Goal: Task Accomplishment & Management: Manage account settings

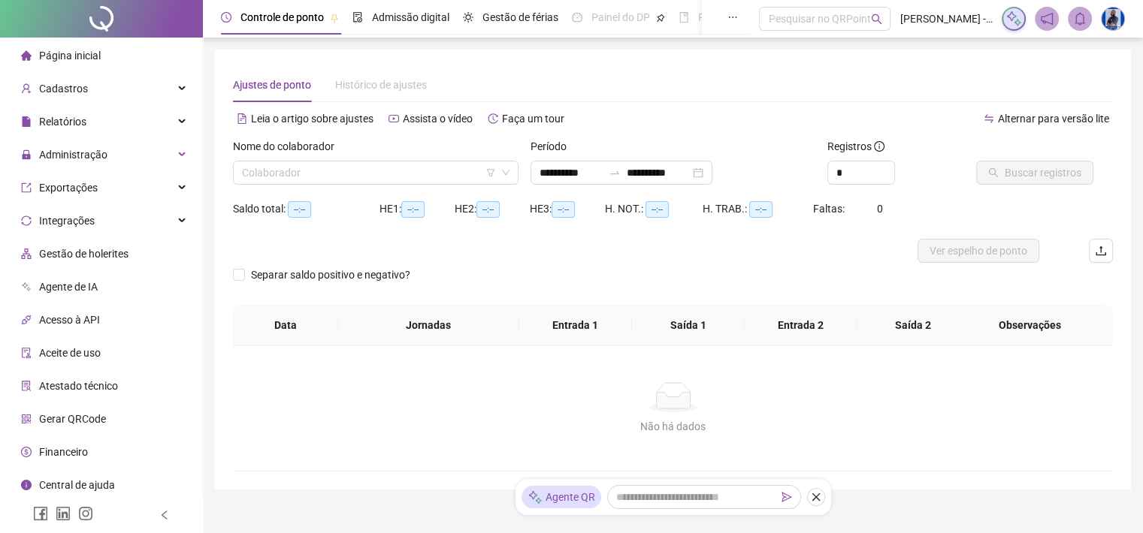
type input "**********"
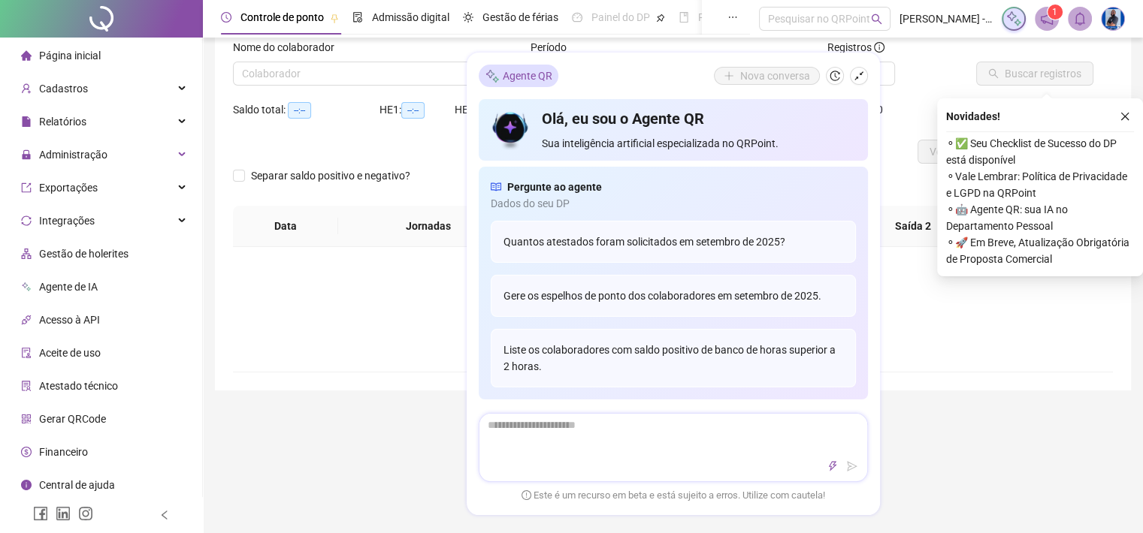
scroll to position [7, 0]
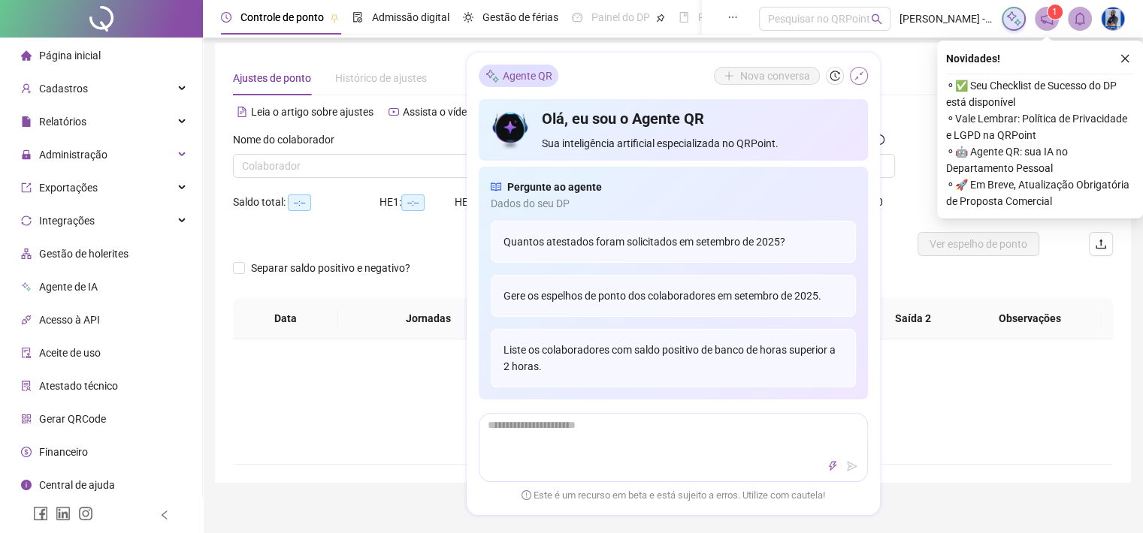
click at [855, 74] on icon "shrink" at bounding box center [858, 76] width 11 height 11
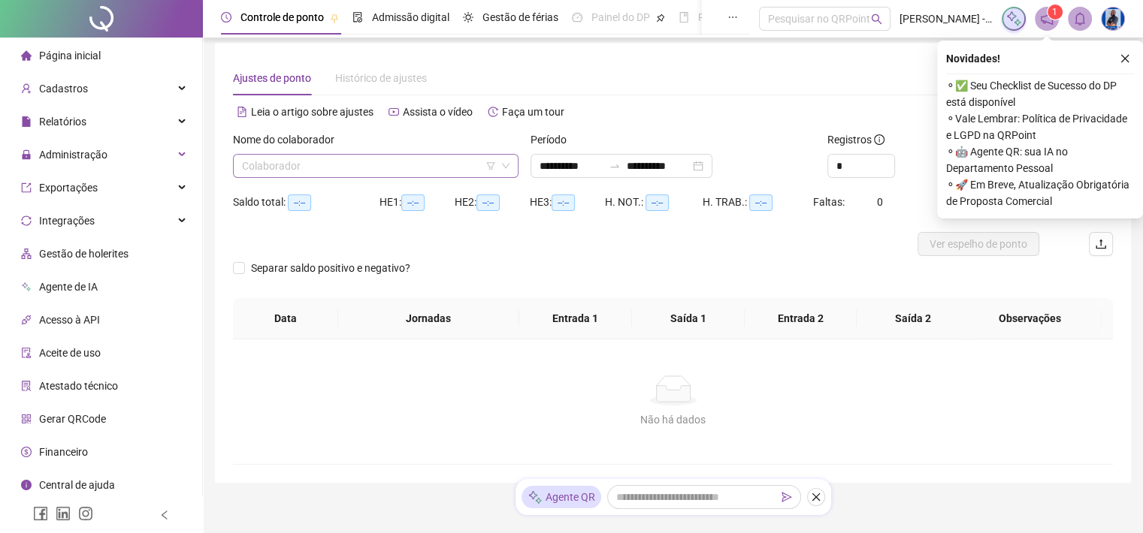
click at [401, 161] on input "search" at bounding box center [369, 166] width 254 height 23
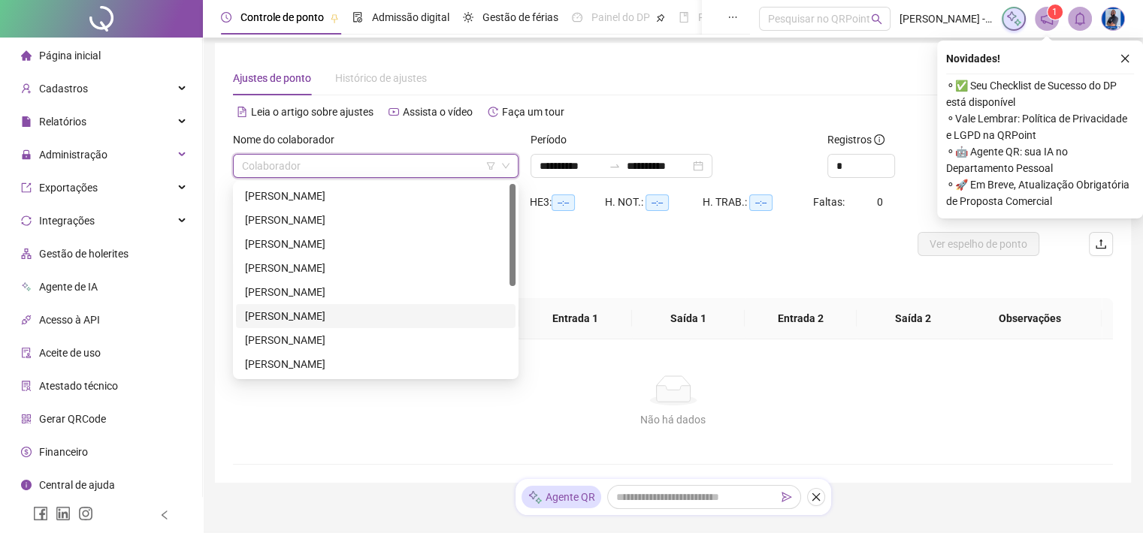
click at [279, 317] on div "DARIELLE STEFFANIE" at bounding box center [375, 316] width 261 height 17
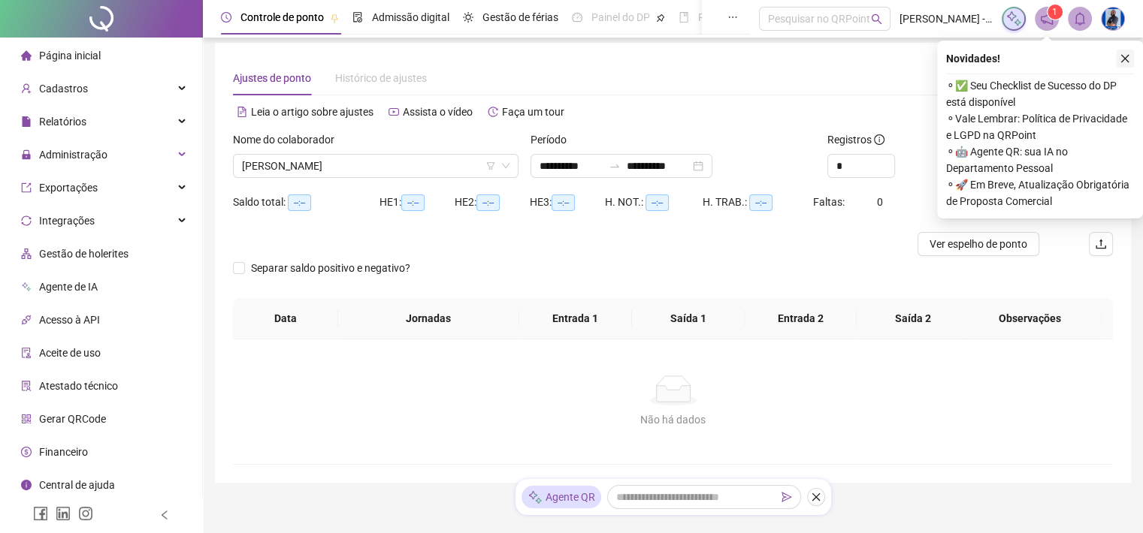
click at [1119, 60] on icon "close" at bounding box center [1124, 58] width 11 height 11
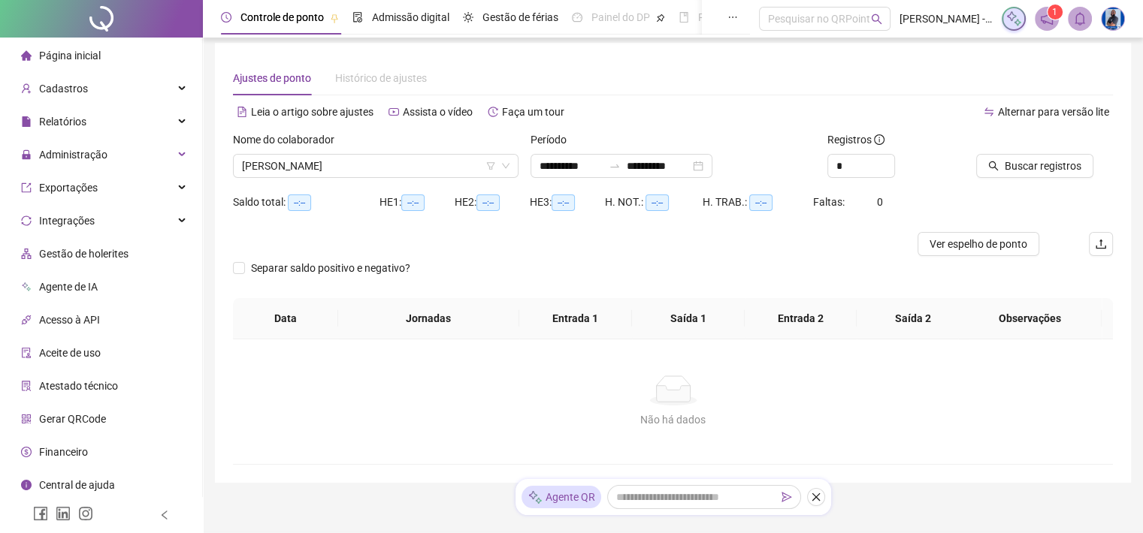
click at [1019, 187] on div "Buscar registros" at bounding box center [1044, 160] width 149 height 59
click at [1017, 178] on div "Buscar registros" at bounding box center [1044, 160] width 149 height 59
click at [1016, 182] on div "Buscar registros" at bounding box center [1044, 160] width 149 height 59
drag, startPoint x: 1016, startPoint y: 182, endPoint x: 1016, endPoint y: 171, distance: 10.5
click at [1016, 171] on span "Buscar registros" at bounding box center [1042, 166] width 77 height 17
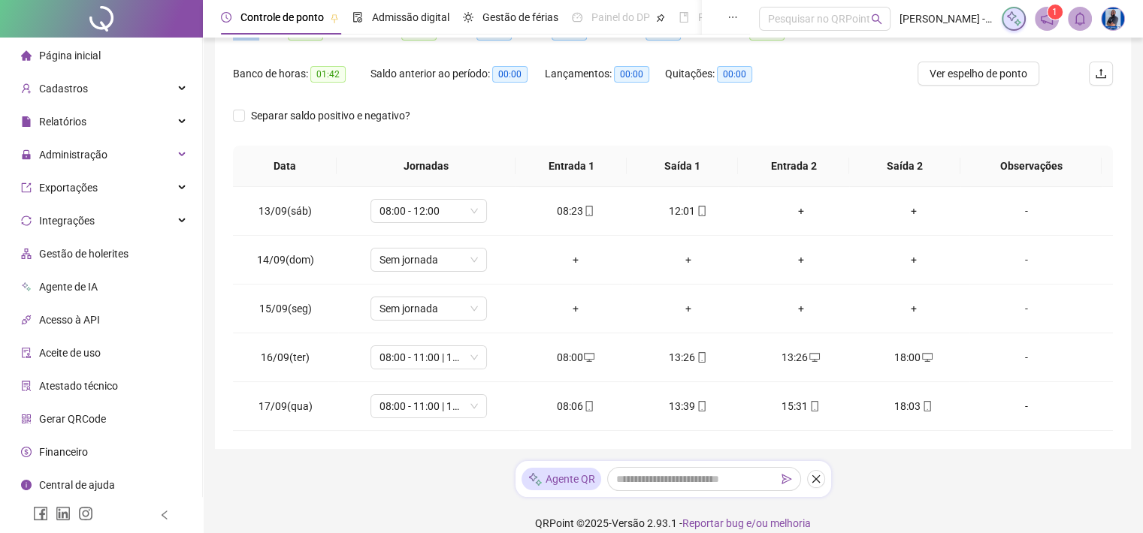
scroll to position [192, 0]
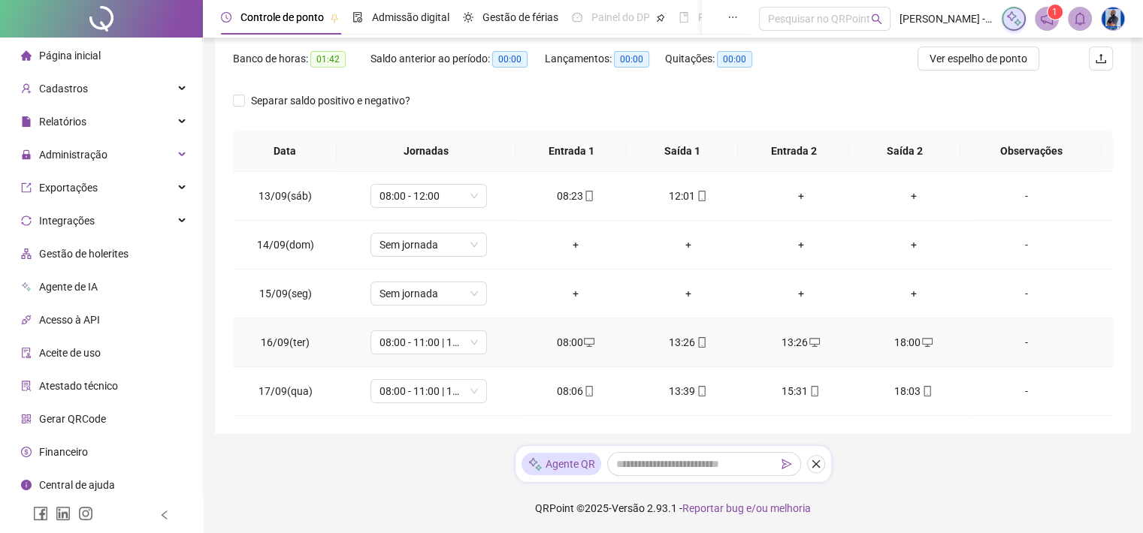
click at [670, 337] on div "13:26" at bounding box center [688, 342] width 89 height 17
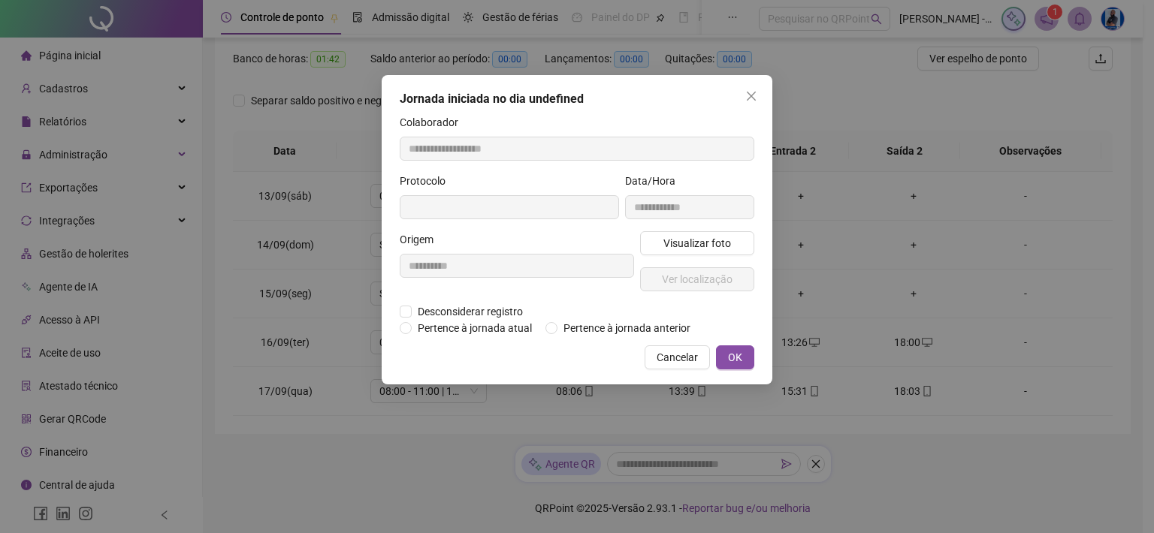
type input "**********"
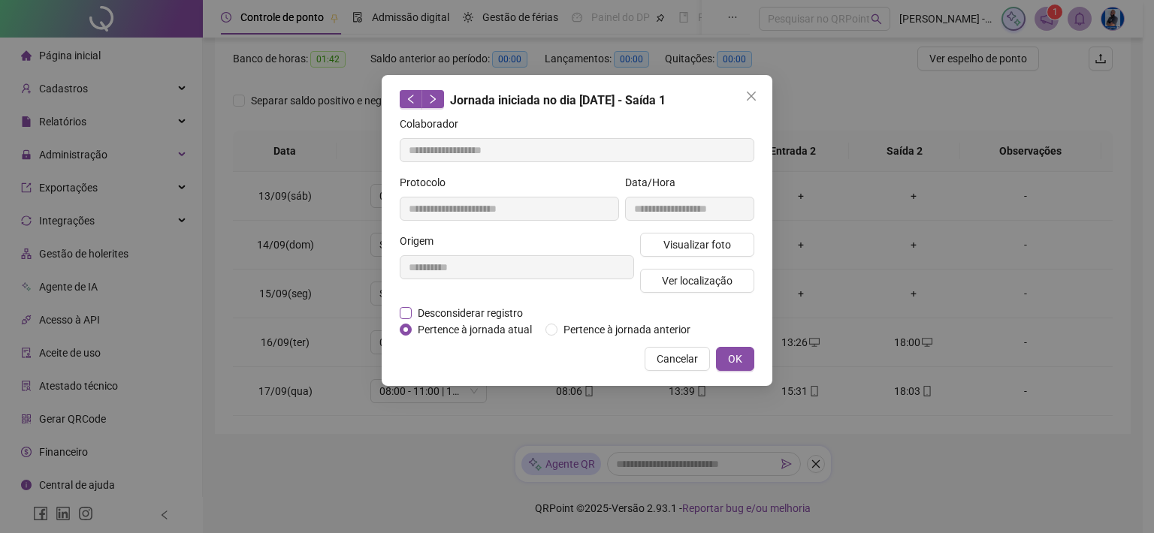
click at [424, 319] on span "Desconsiderar registro" at bounding box center [470, 313] width 117 height 17
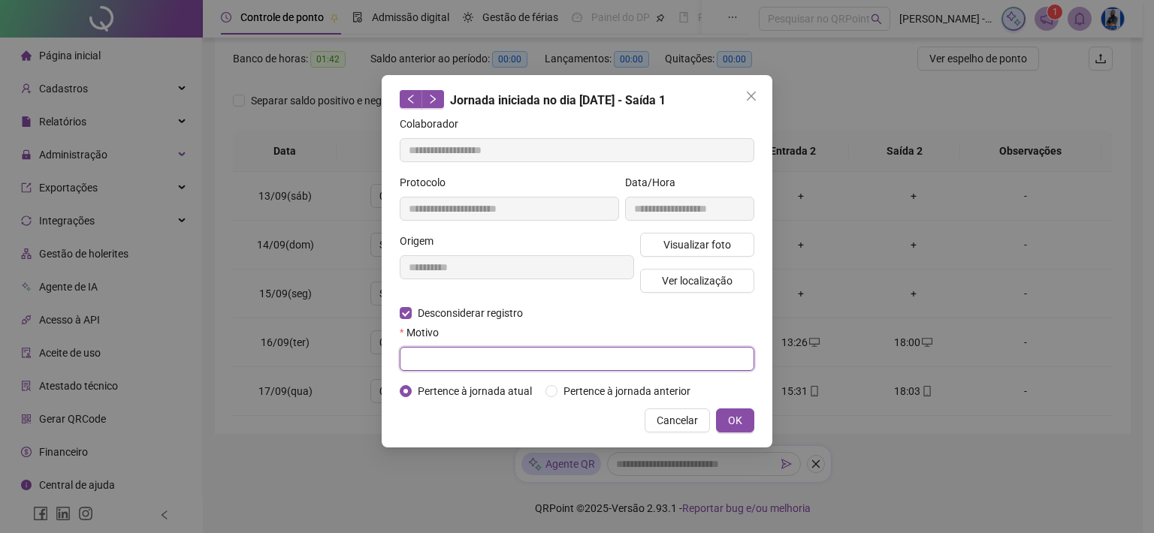
click at [520, 370] on input "text" at bounding box center [577, 359] width 355 height 24
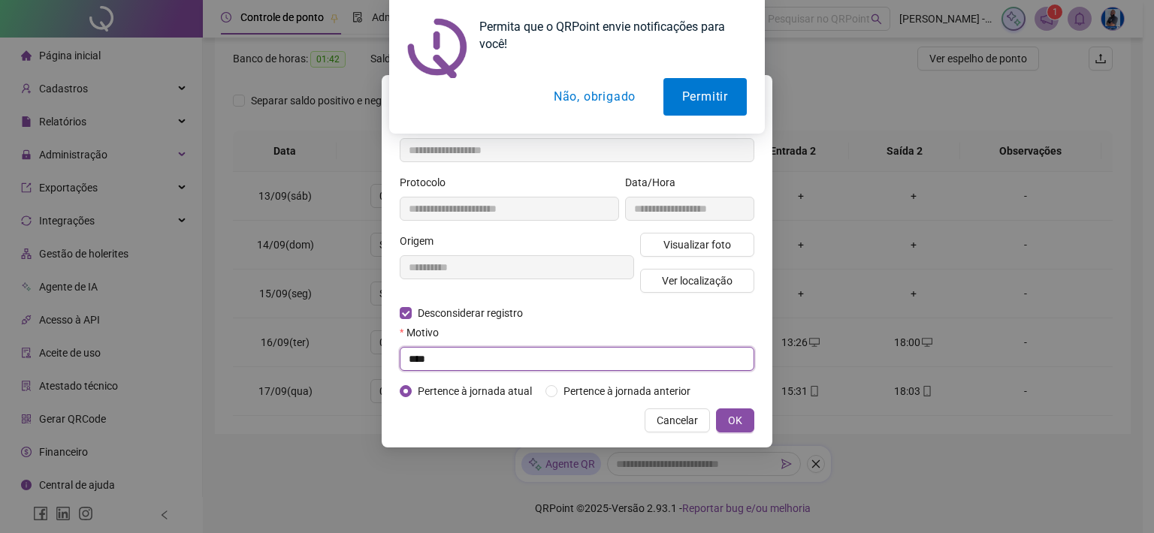
type input "****"
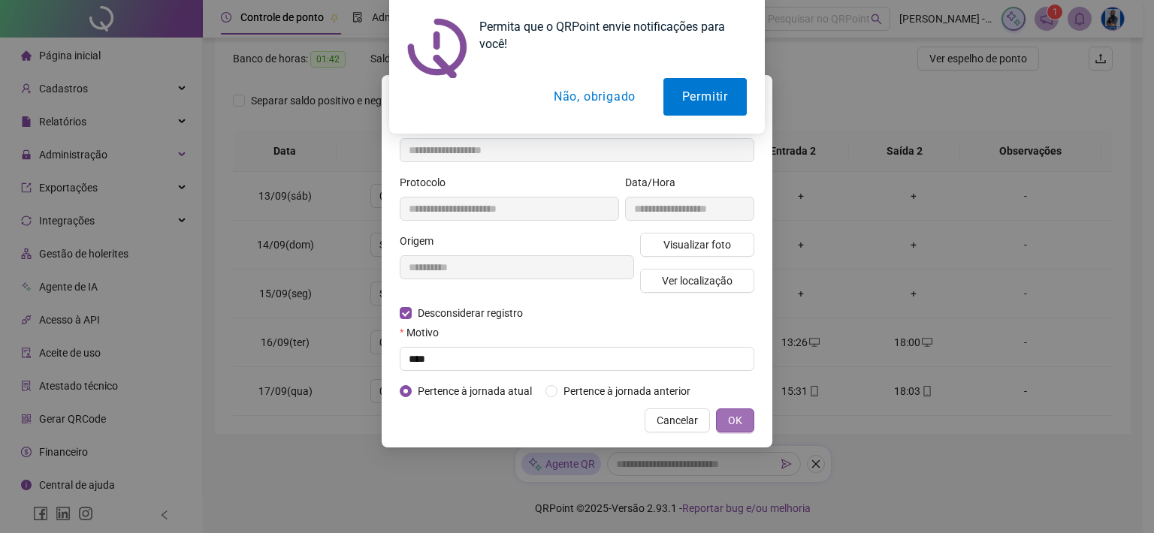
click at [739, 421] on span "OK" at bounding box center [735, 420] width 14 height 17
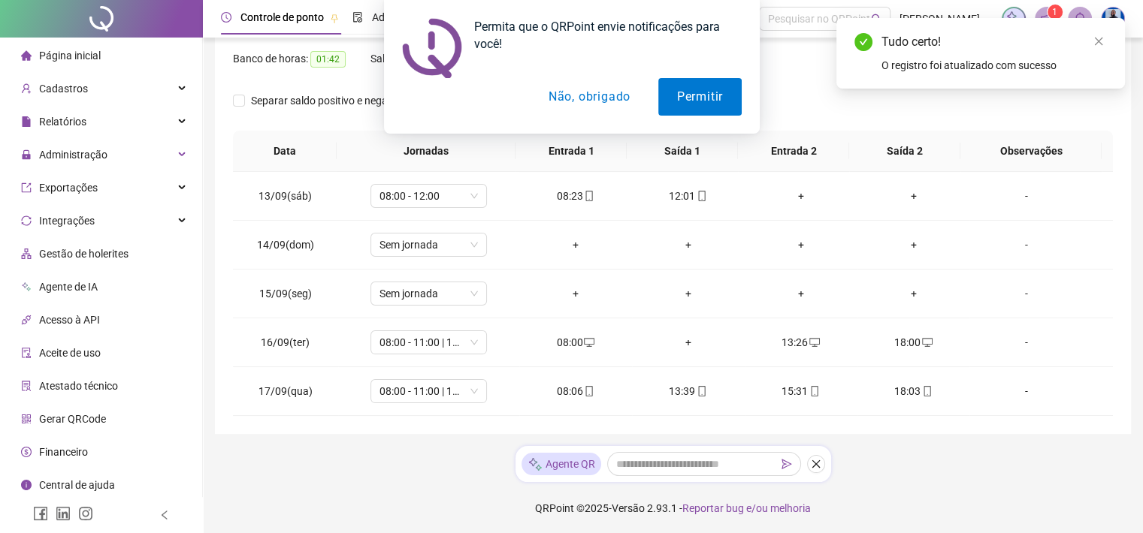
click at [610, 104] on button "Não, obrigado" at bounding box center [588, 97] width 119 height 38
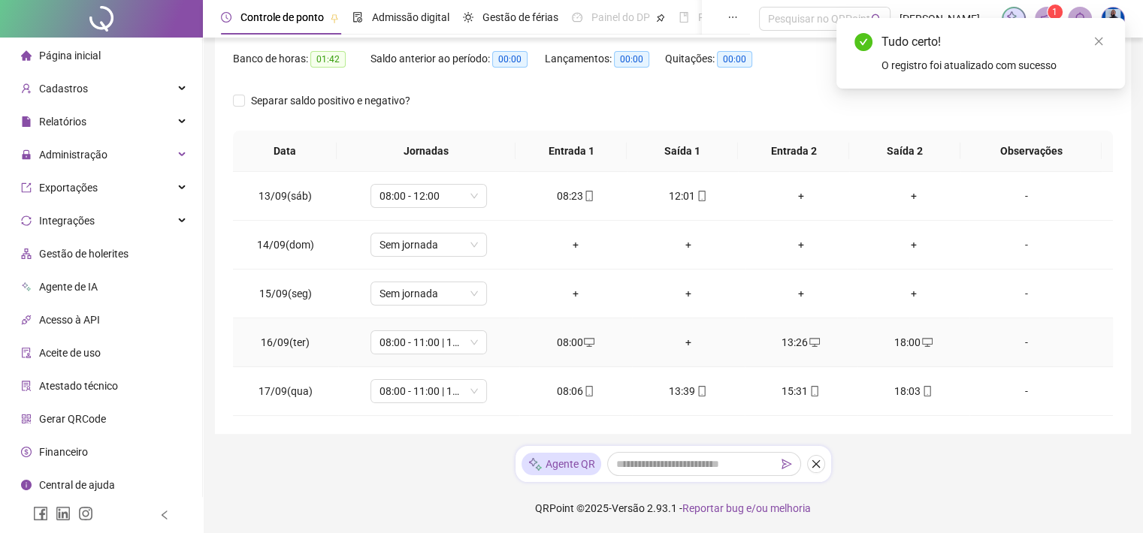
click at [675, 346] on div "+" at bounding box center [688, 342] width 89 height 17
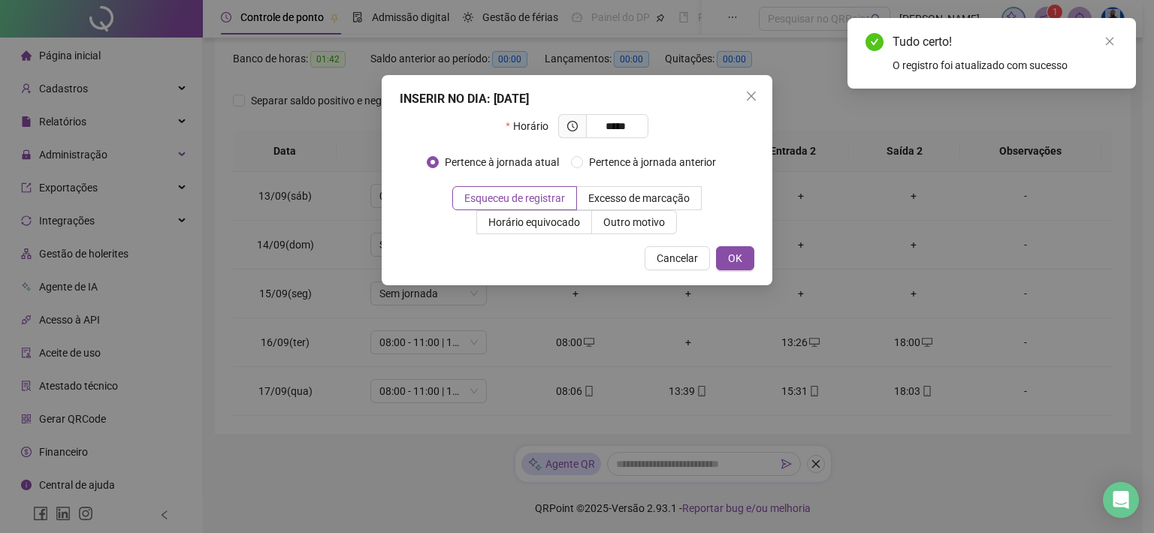
type input "*****"
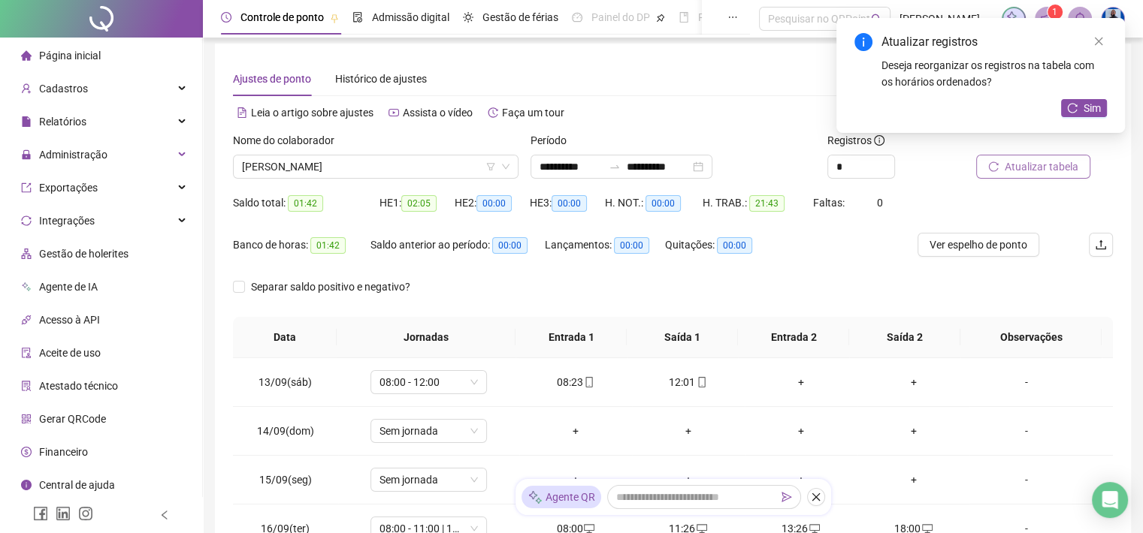
scroll to position [0, 0]
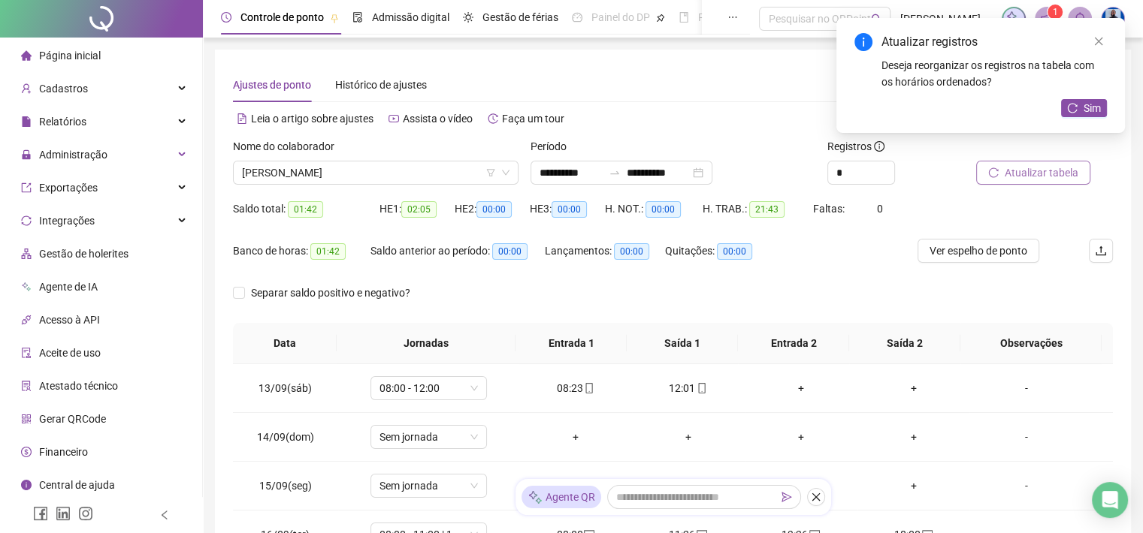
click at [1068, 175] on span "Atualizar tabela" at bounding box center [1041, 173] width 74 height 17
click at [119, 148] on div "Administração" at bounding box center [101, 155] width 196 height 30
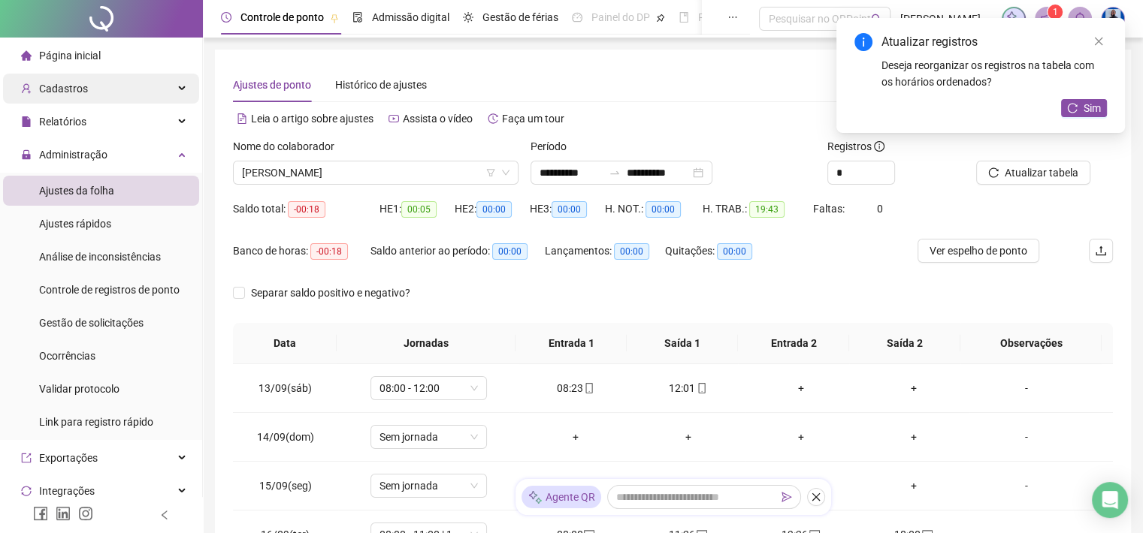
click at [78, 89] on span "Cadastros" at bounding box center [63, 89] width 49 height 12
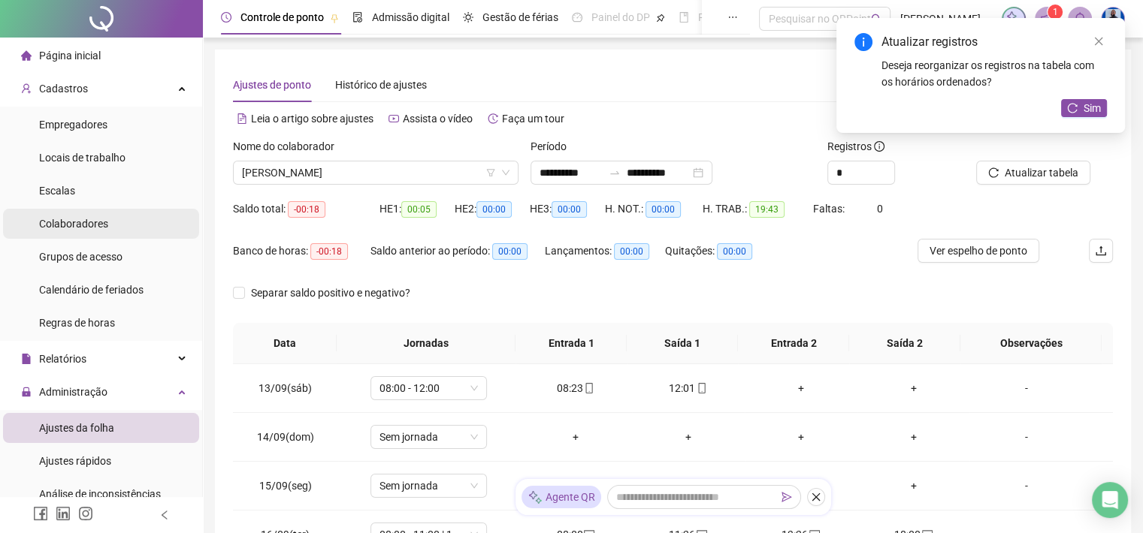
click at [85, 218] on span "Colaboradores" at bounding box center [73, 224] width 69 height 12
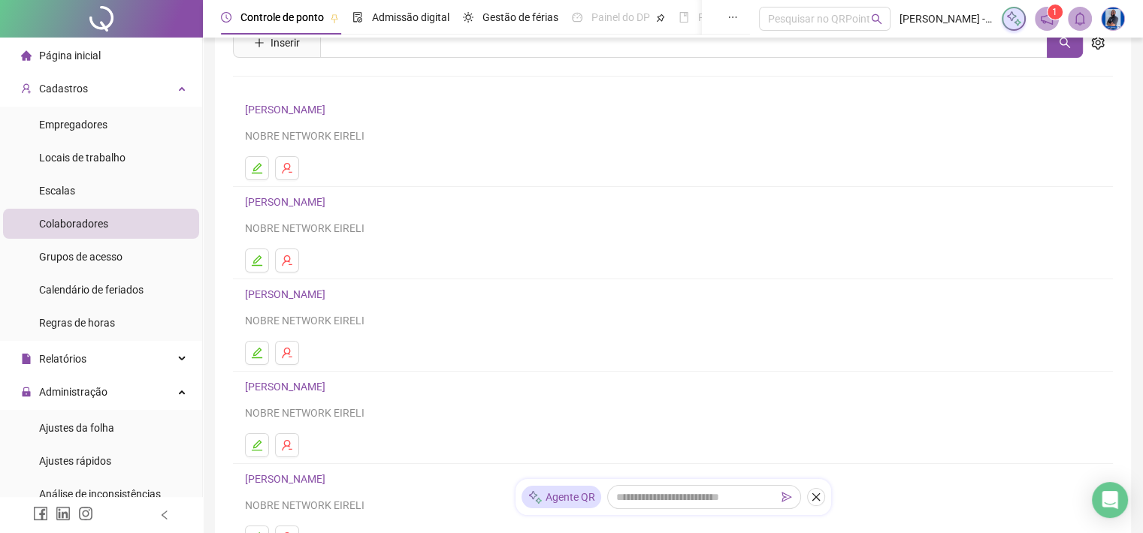
scroll to position [225, 0]
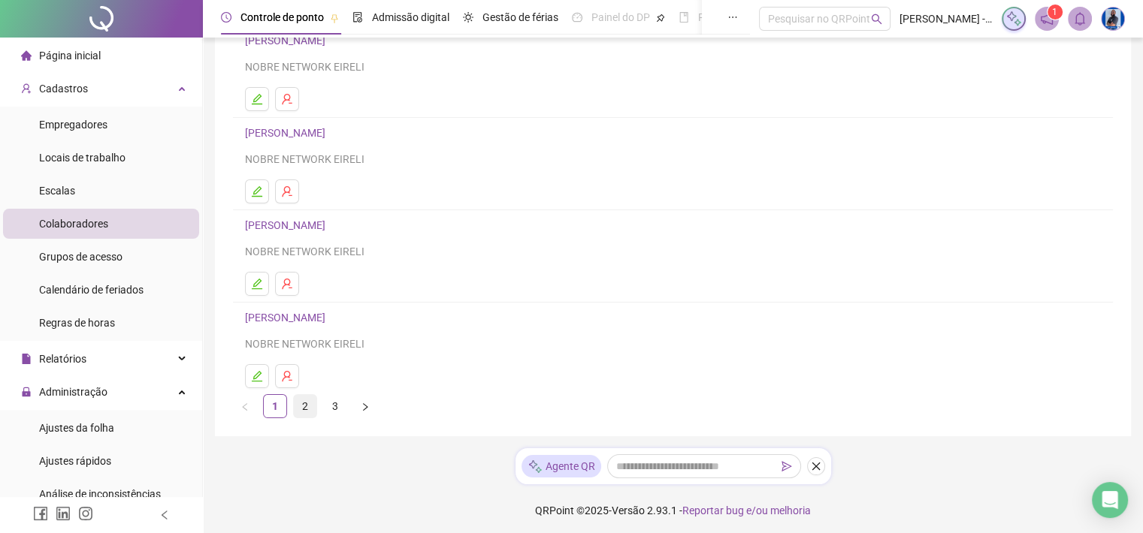
click at [297, 397] on link "2" at bounding box center [305, 406] width 23 height 23
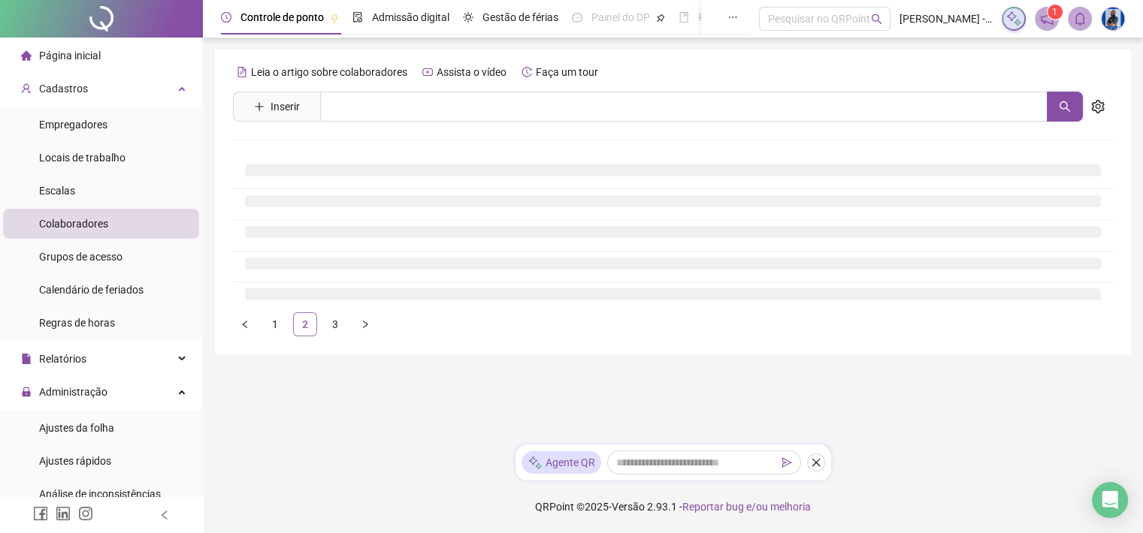
scroll to position [0, 0]
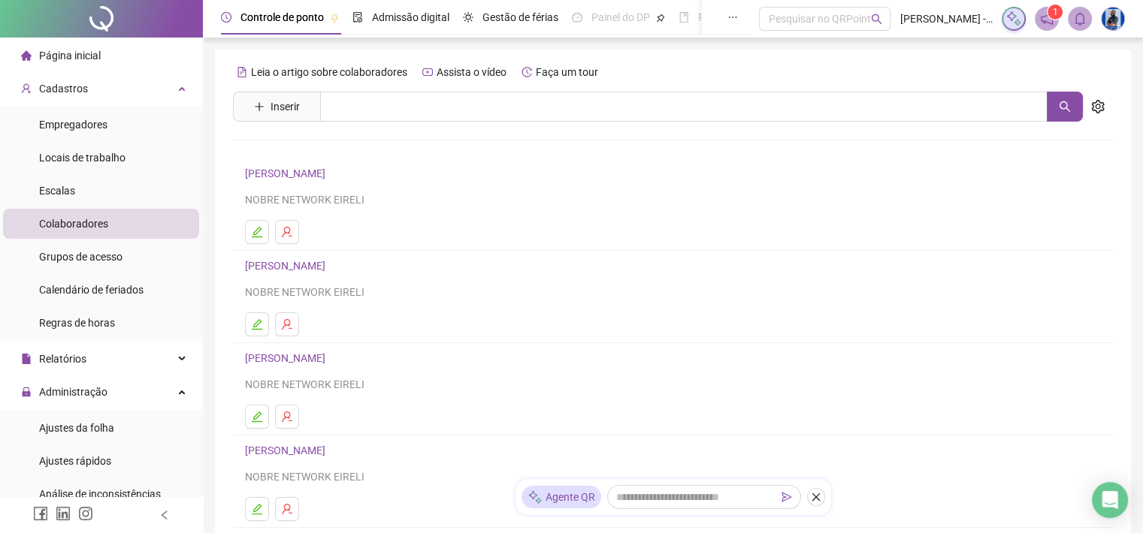
click at [291, 174] on link "DARIELLE STEFFANIE" at bounding box center [287, 174] width 85 height 12
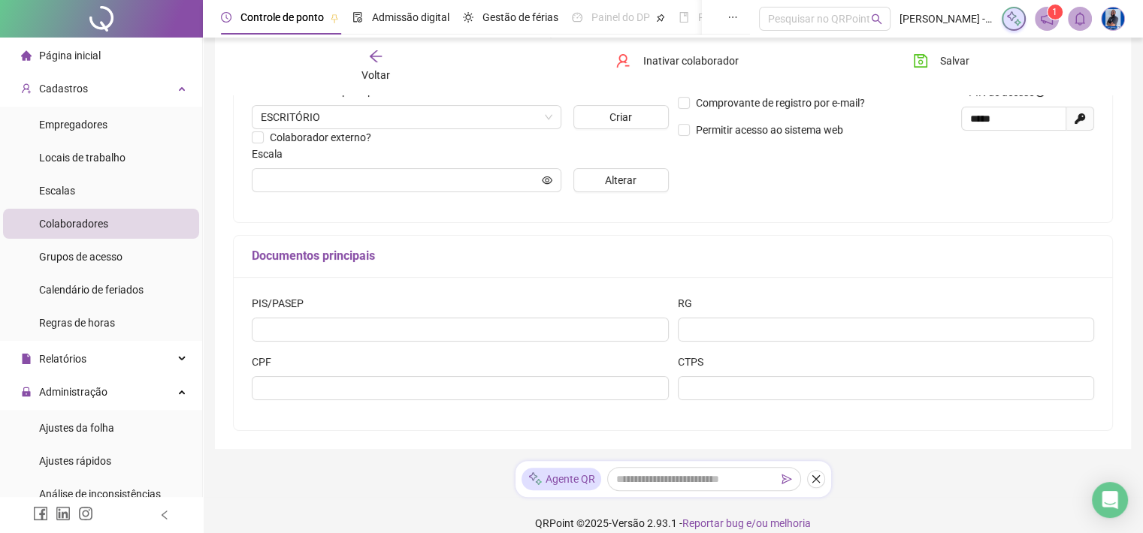
scroll to position [360, 0]
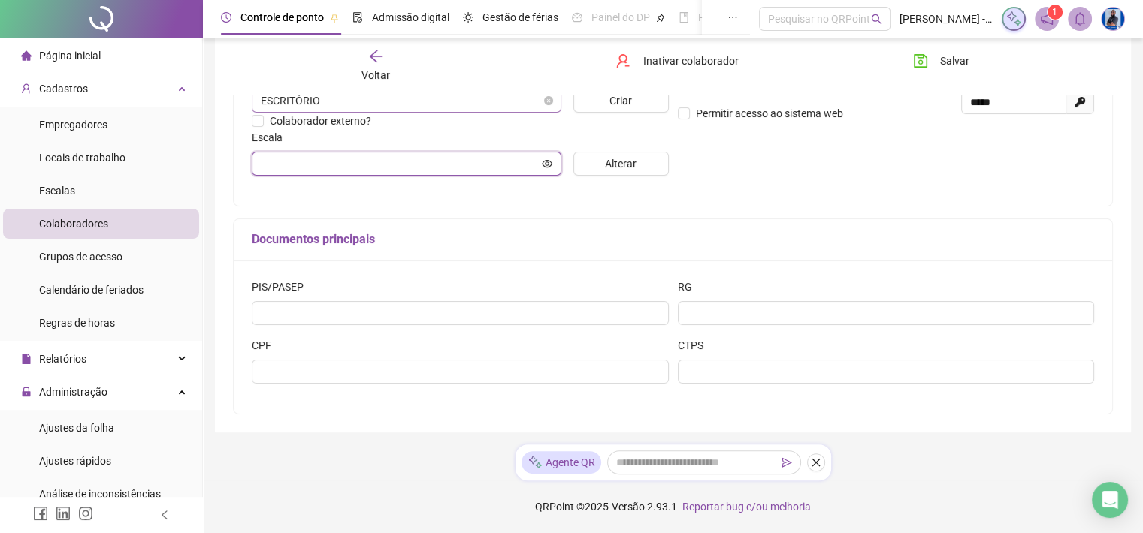
click at [364, 169] on input "text" at bounding box center [400, 164] width 278 height 17
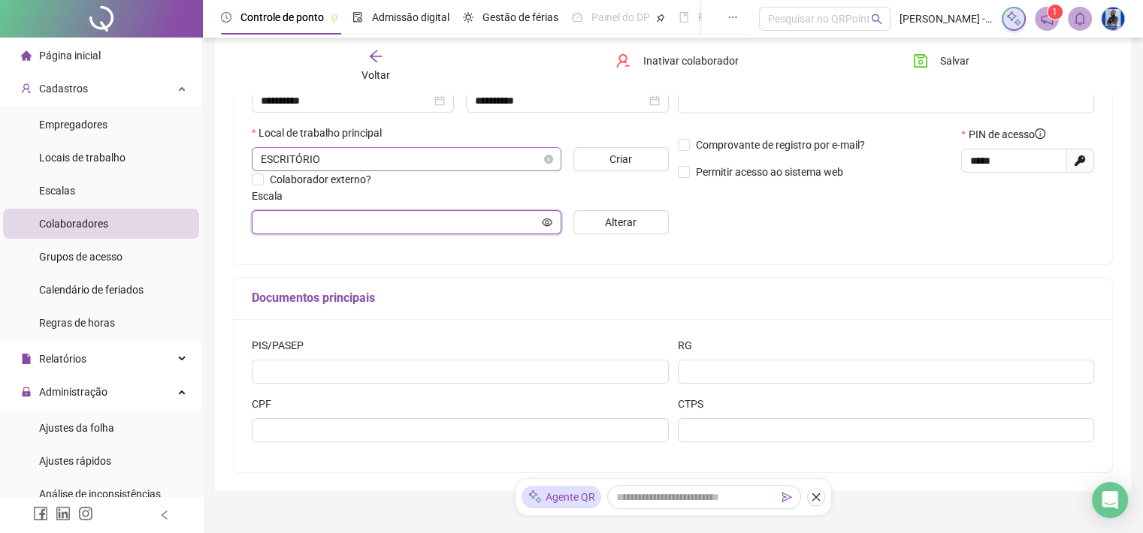
scroll to position [285, 0]
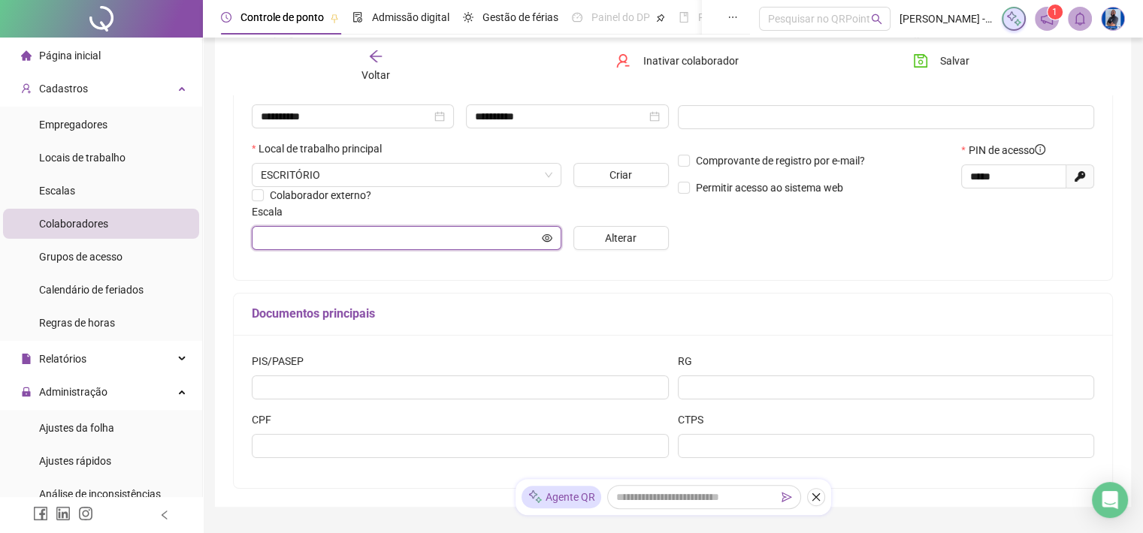
click at [373, 237] on input "text" at bounding box center [400, 238] width 278 height 17
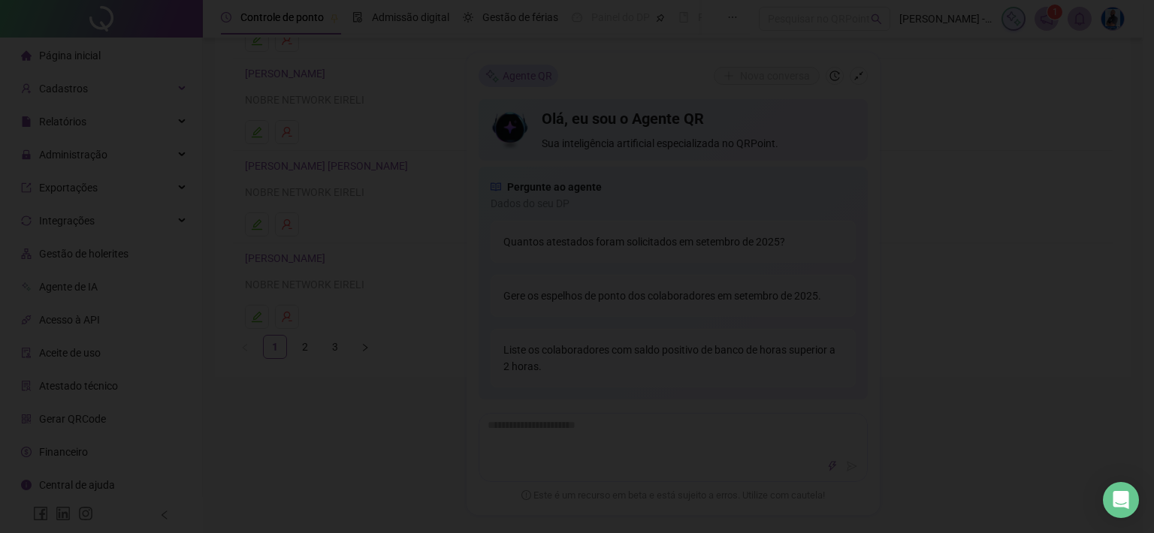
scroll to position [285, 0]
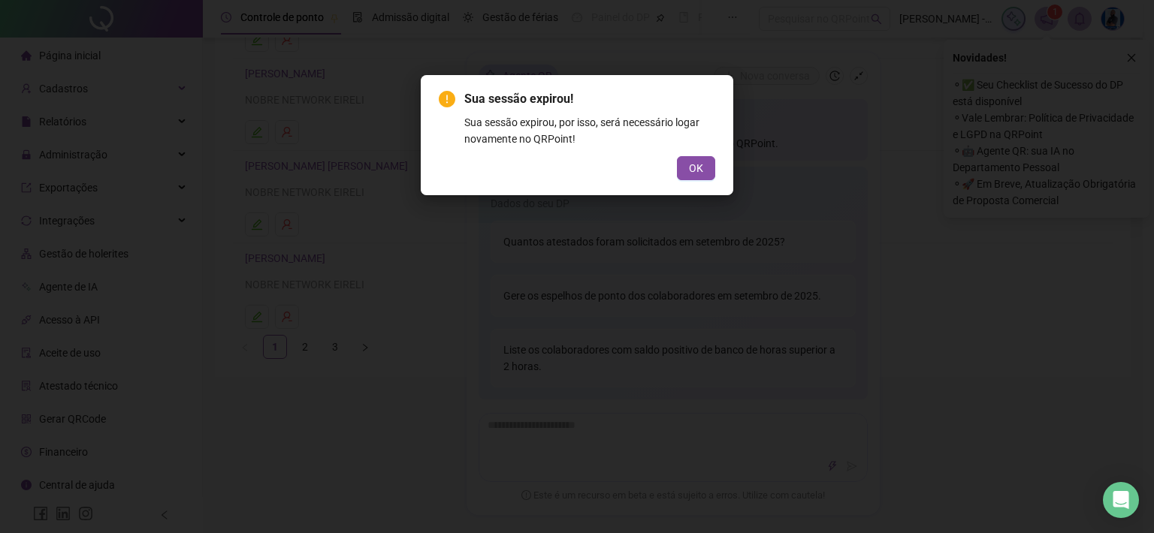
drag, startPoint x: 694, startPoint y: 168, endPoint x: 286, endPoint y: 88, distance: 415.6
click at [694, 168] on span "OK" at bounding box center [696, 168] width 14 height 17
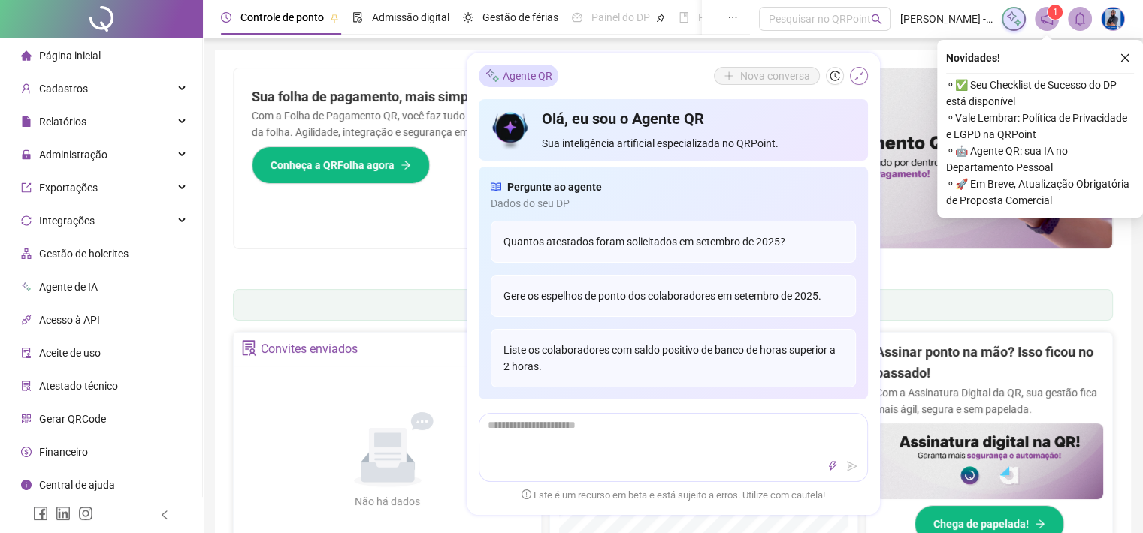
click at [855, 79] on icon "shrink" at bounding box center [858, 75] width 9 height 9
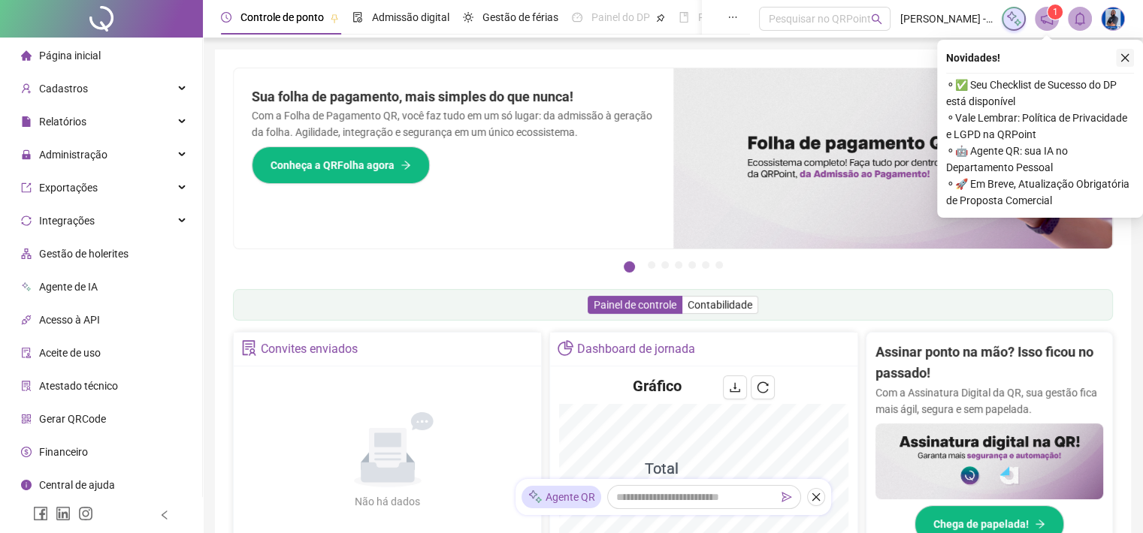
click at [1124, 56] on icon "close" at bounding box center [1124, 58] width 11 height 11
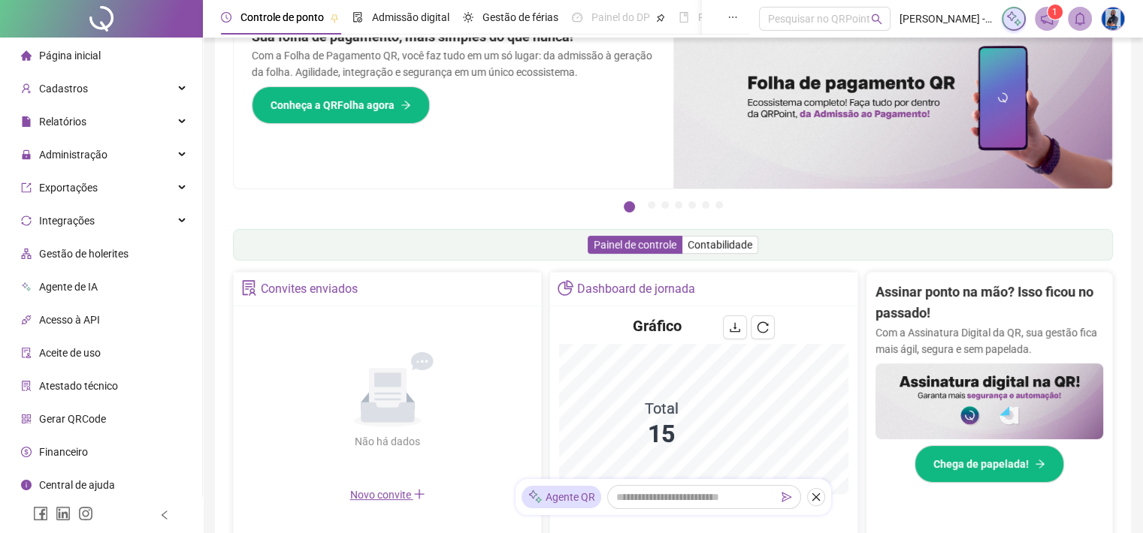
scroll to position [150, 0]
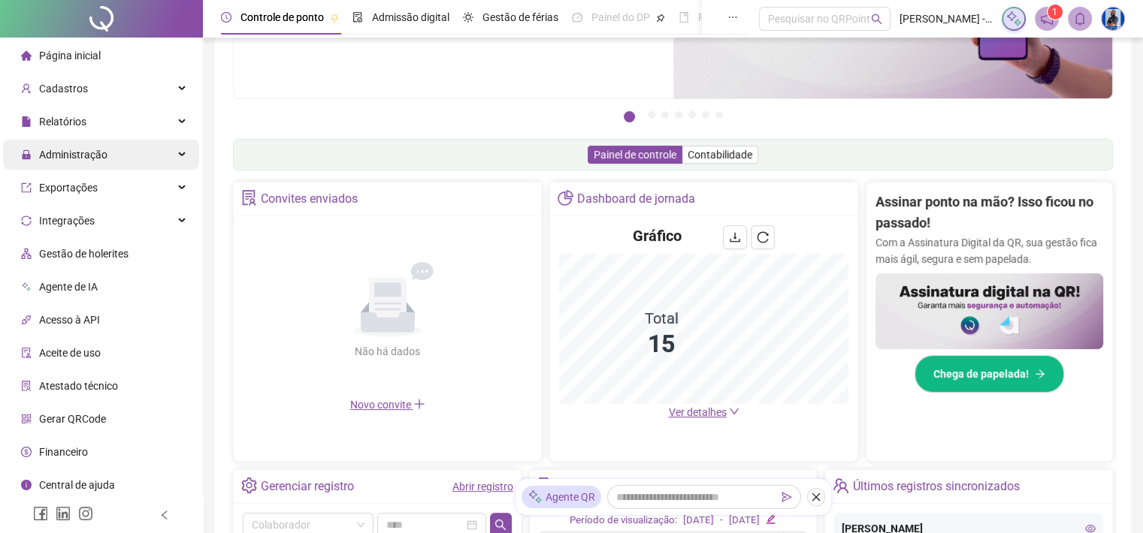
click at [67, 149] on span "Administração" at bounding box center [73, 155] width 68 height 12
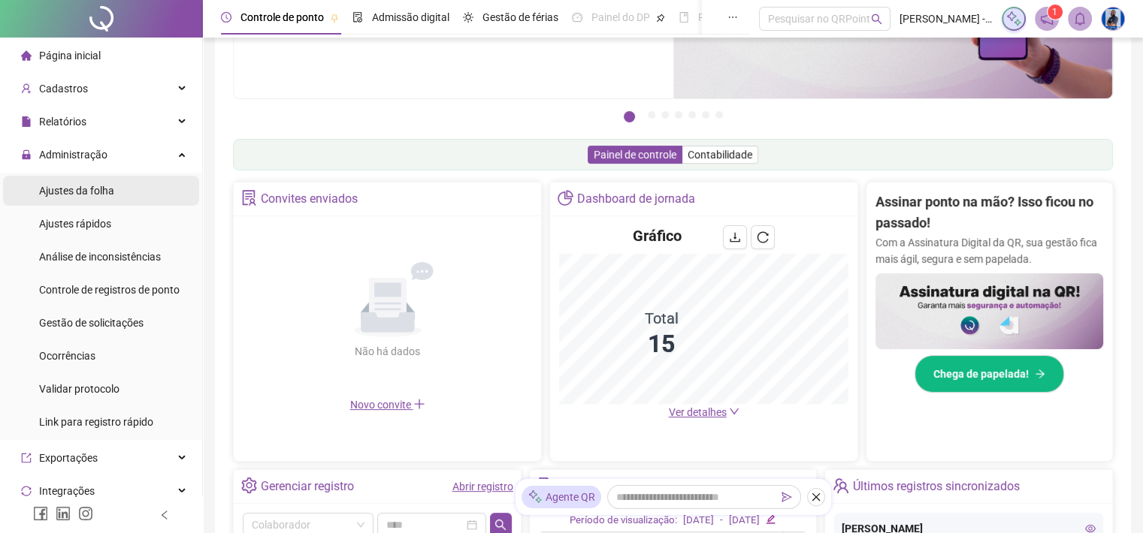
click at [74, 190] on span "Ajustes da folha" at bounding box center [76, 191] width 75 height 12
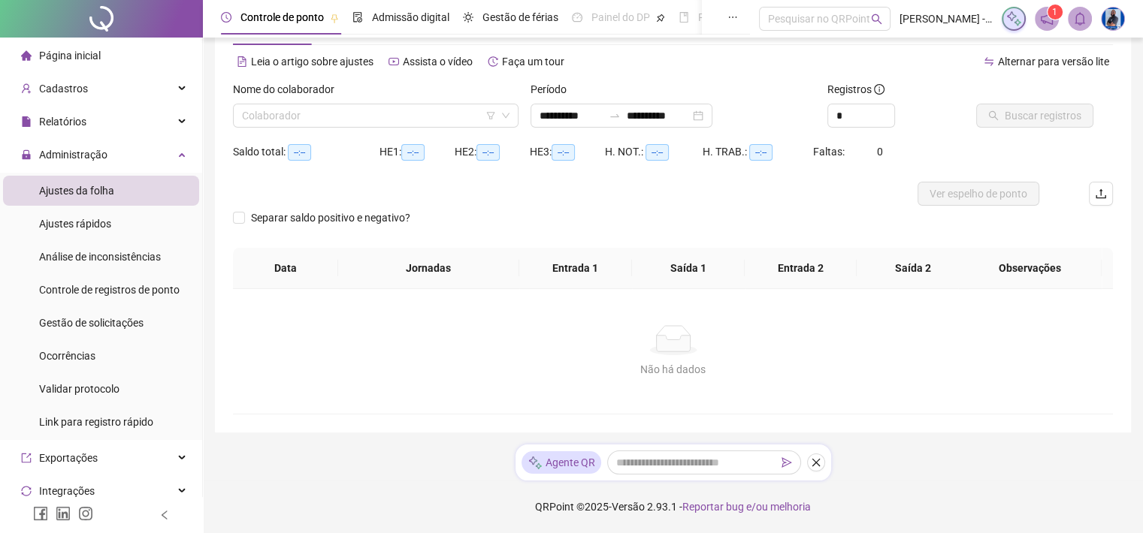
scroll to position [57, 0]
type input "**********"
click at [286, 113] on input "search" at bounding box center [369, 115] width 254 height 23
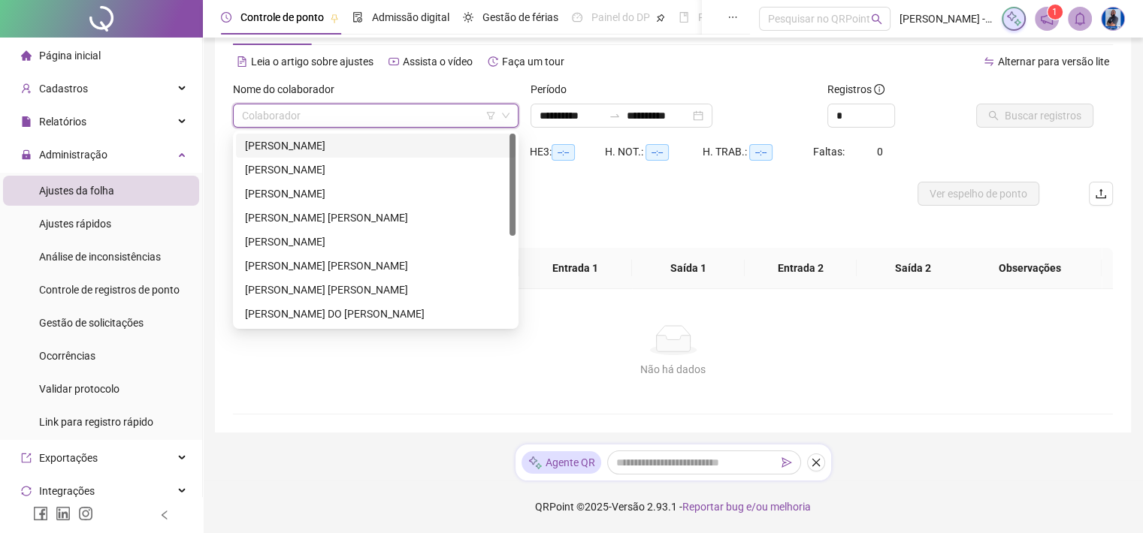
click at [275, 150] on div "[PERSON_NAME]" at bounding box center [375, 145] width 261 height 17
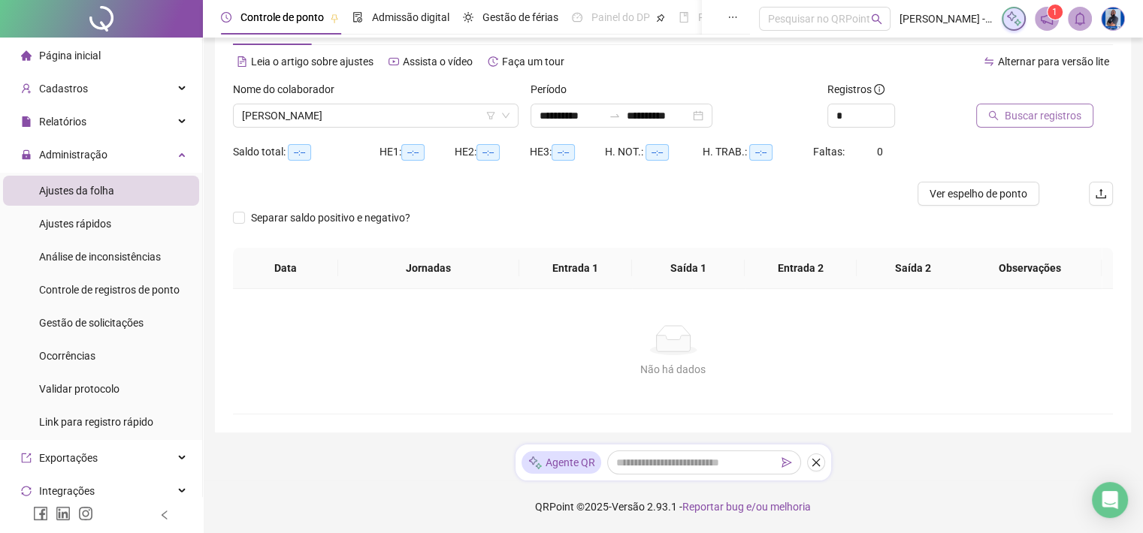
click at [1063, 119] on span "Buscar registros" at bounding box center [1042, 115] width 77 height 17
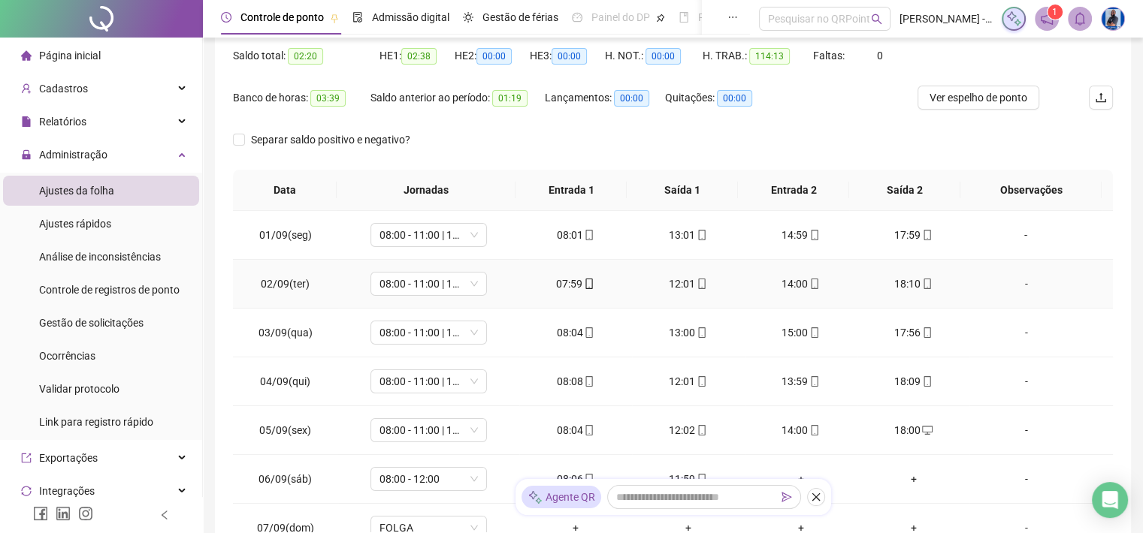
scroll to position [0, 0]
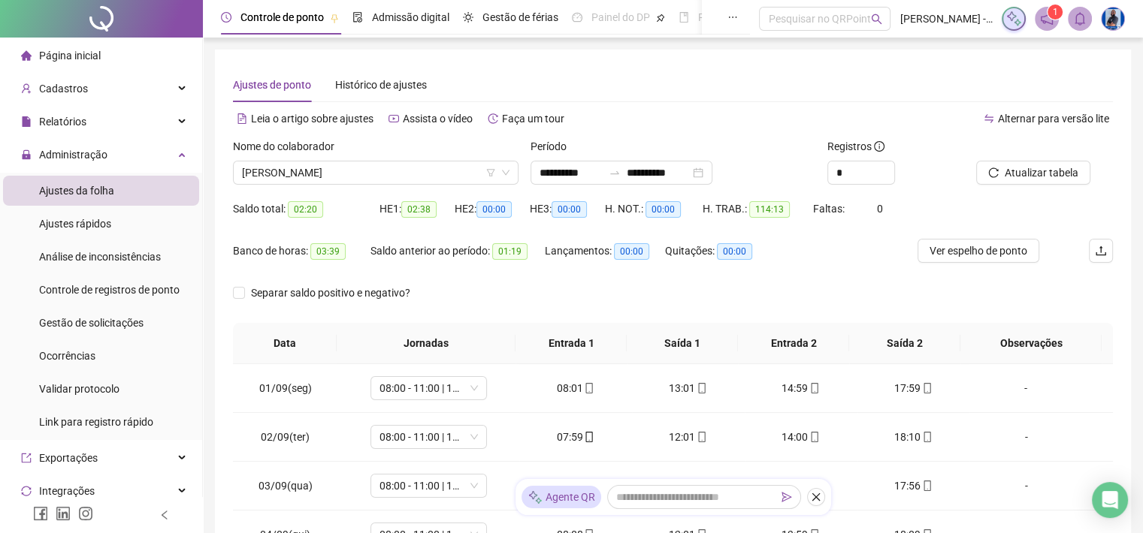
click at [353, 158] on div "Nome do colaborador" at bounding box center [375, 149] width 285 height 23
click at [353, 157] on div "Nome do colaborador" at bounding box center [375, 149] width 285 height 23
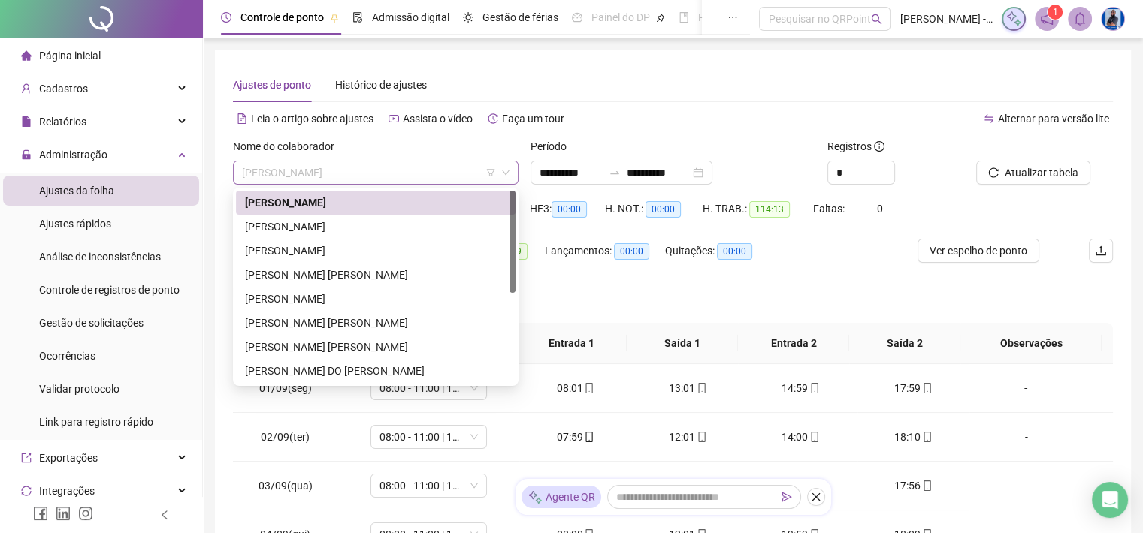
click at [353, 165] on span "[PERSON_NAME]" at bounding box center [375, 173] width 267 height 23
click at [329, 275] on div "[PERSON_NAME] [PERSON_NAME]" at bounding box center [375, 275] width 261 height 17
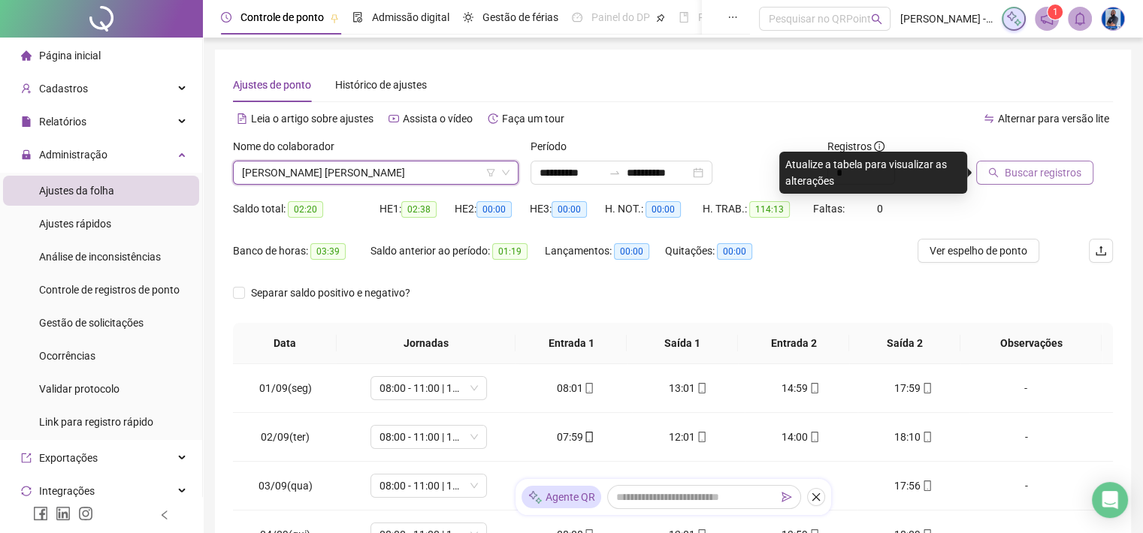
click at [988, 180] on button "Buscar registros" at bounding box center [1034, 173] width 117 height 24
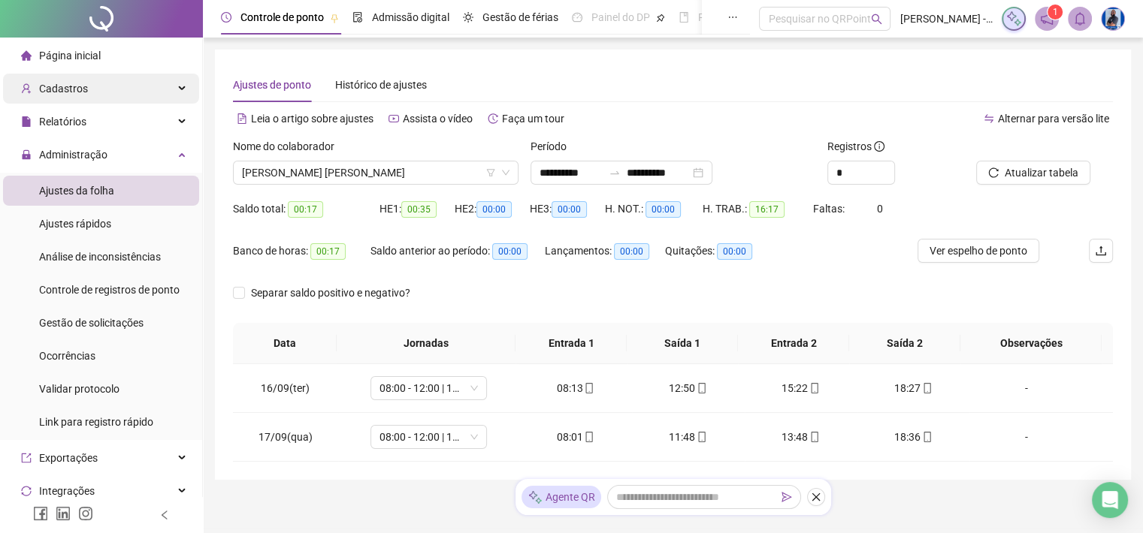
click at [73, 94] on span "Cadastros" at bounding box center [63, 89] width 49 height 12
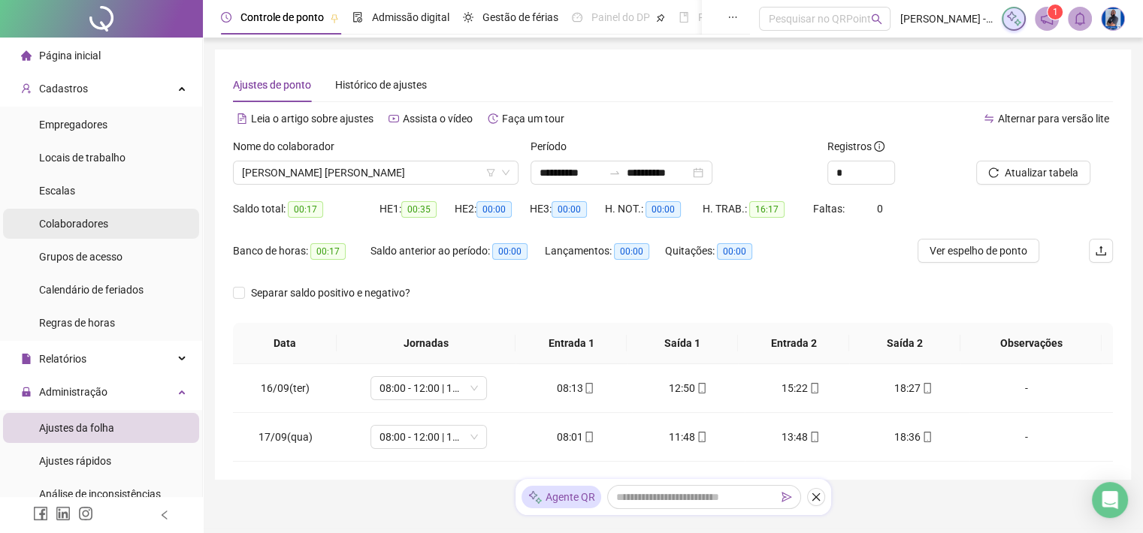
click at [86, 225] on span "Colaboradores" at bounding box center [73, 224] width 69 height 12
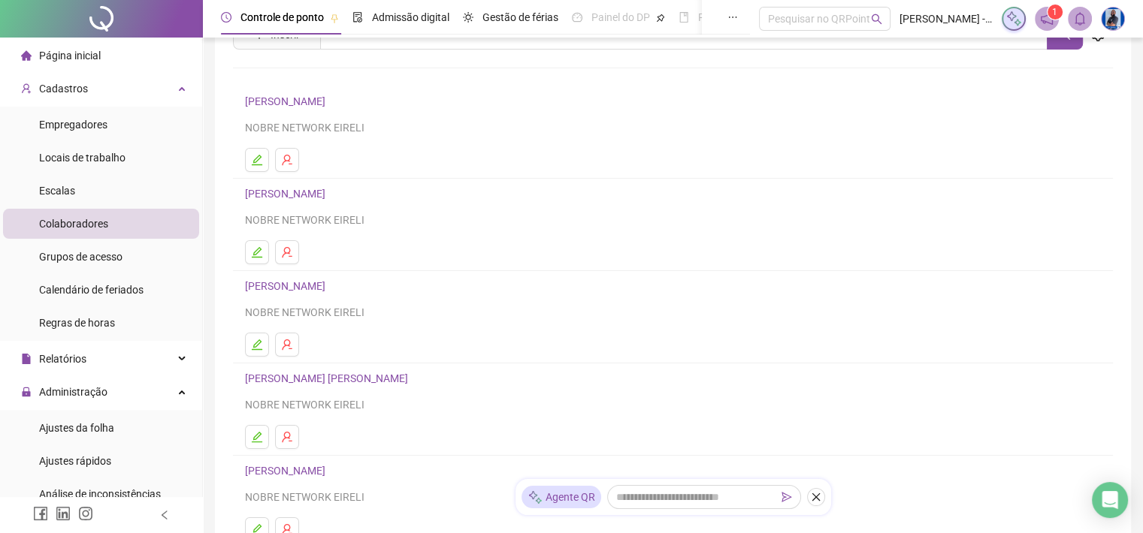
scroll to position [150, 0]
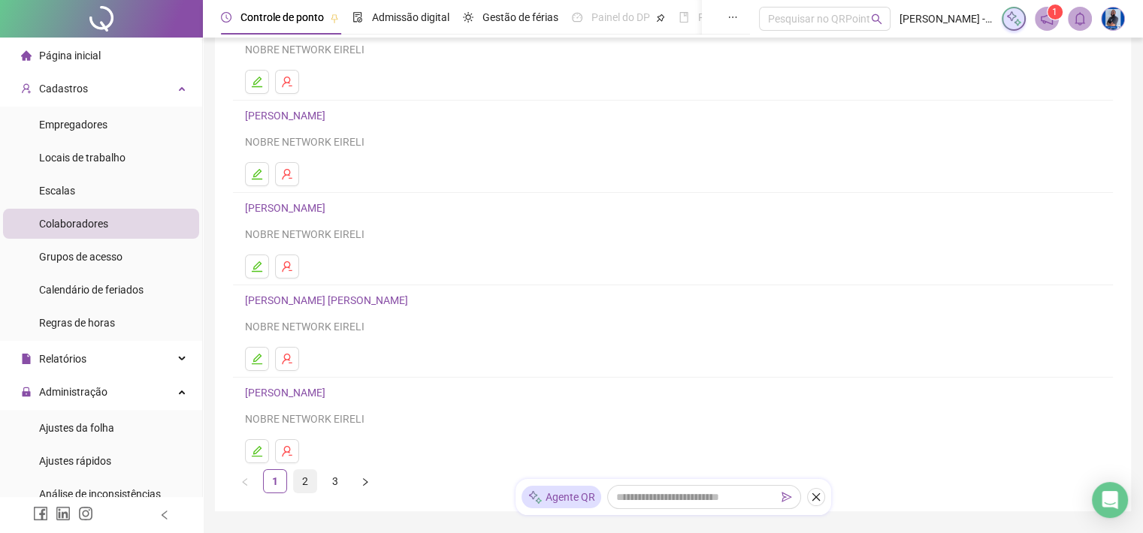
click at [313, 486] on link "2" at bounding box center [305, 481] width 23 height 23
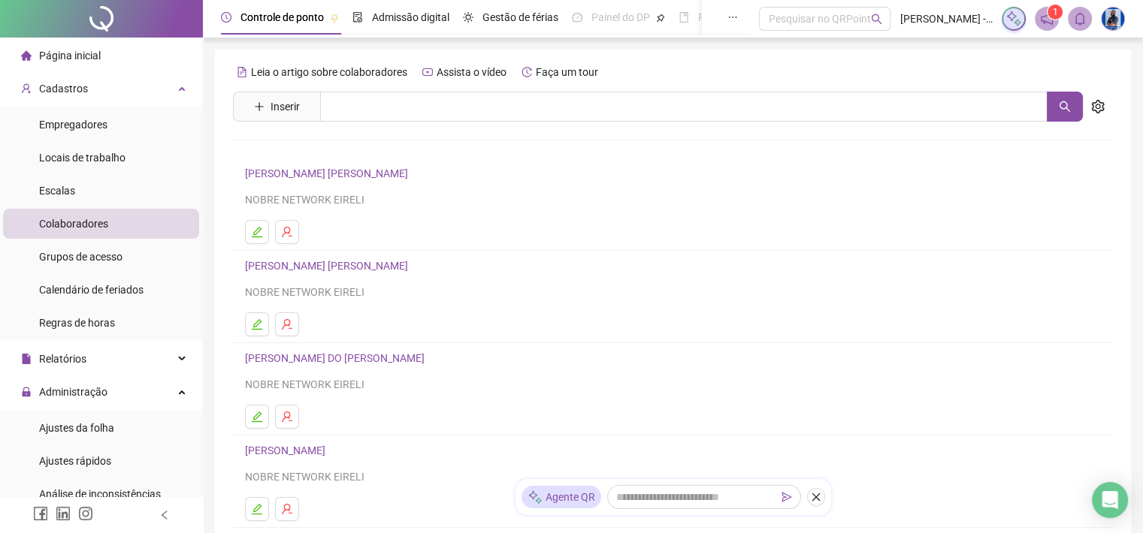
click at [313, 174] on link "DARIELLE STEFFANIE" at bounding box center [329, 174] width 168 height 12
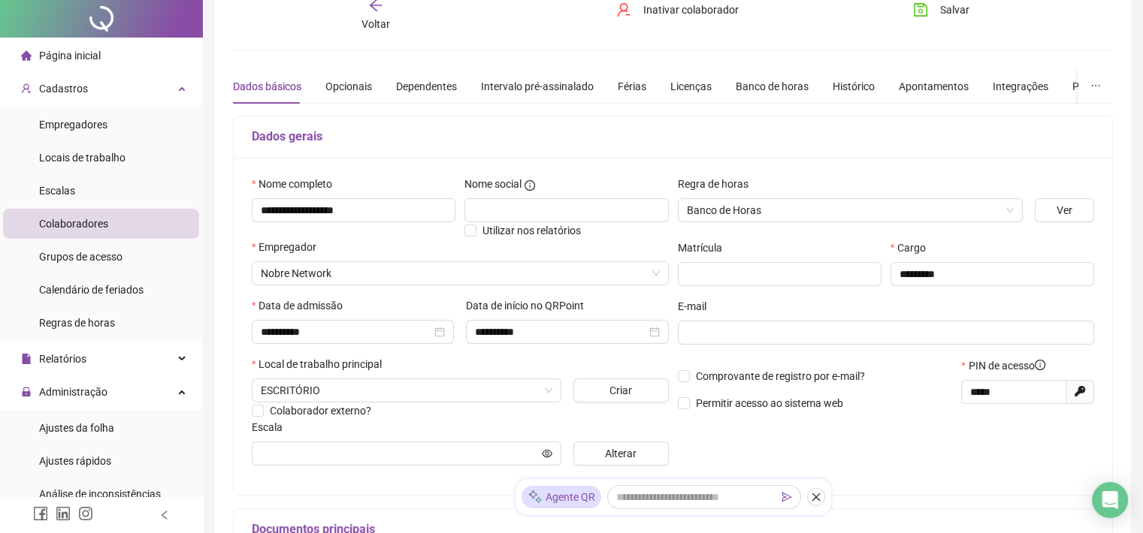
scroll to position [150, 0]
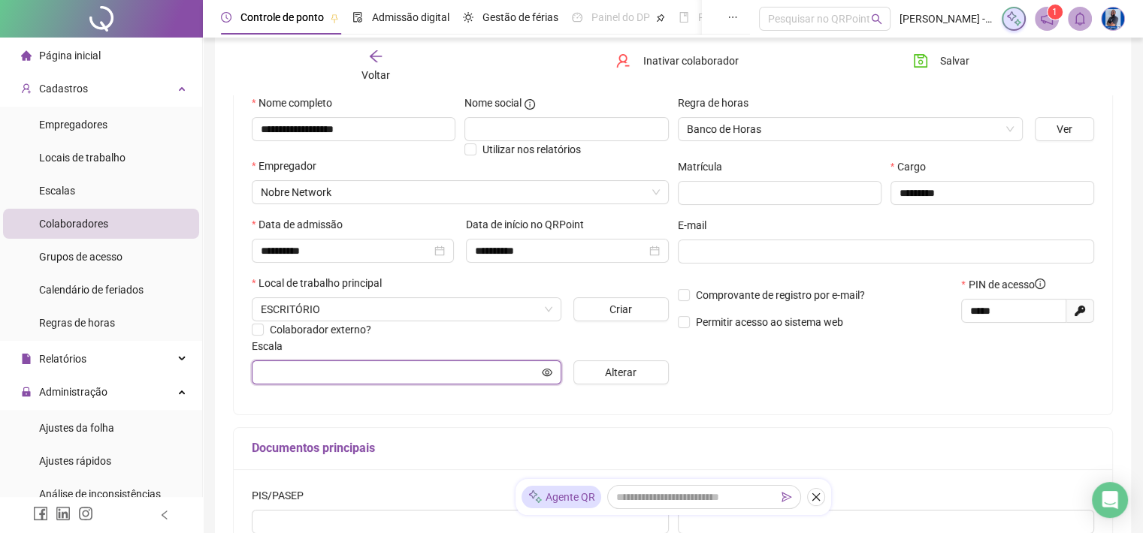
click at [442, 373] on input "text" at bounding box center [400, 372] width 278 height 17
click at [592, 376] on button "Alterar" at bounding box center [620, 373] width 95 height 24
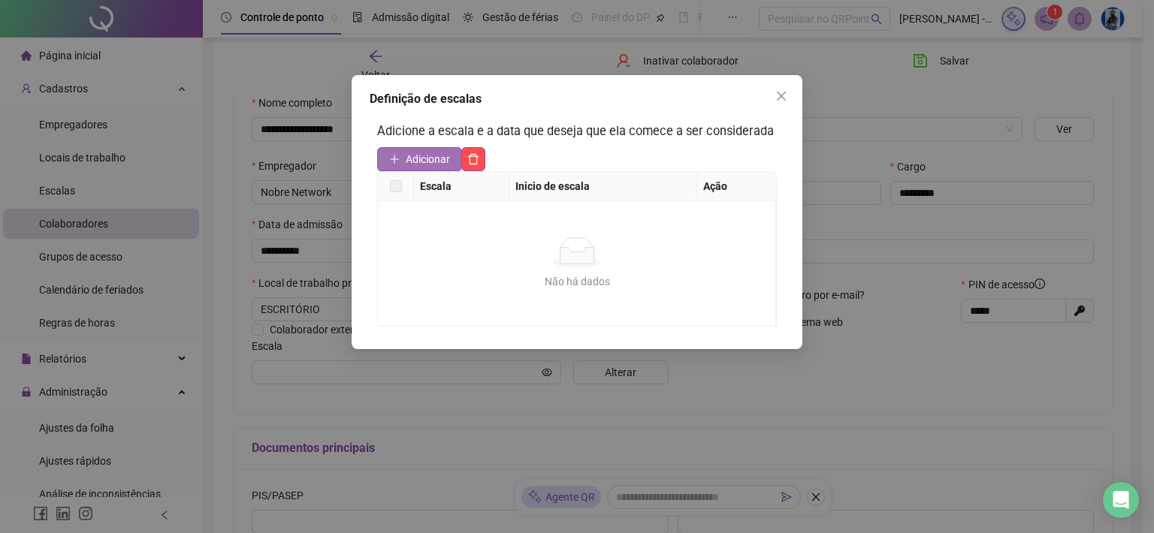
click at [409, 168] on button "Adicionar" at bounding box center [419, 159] width 85 height 24
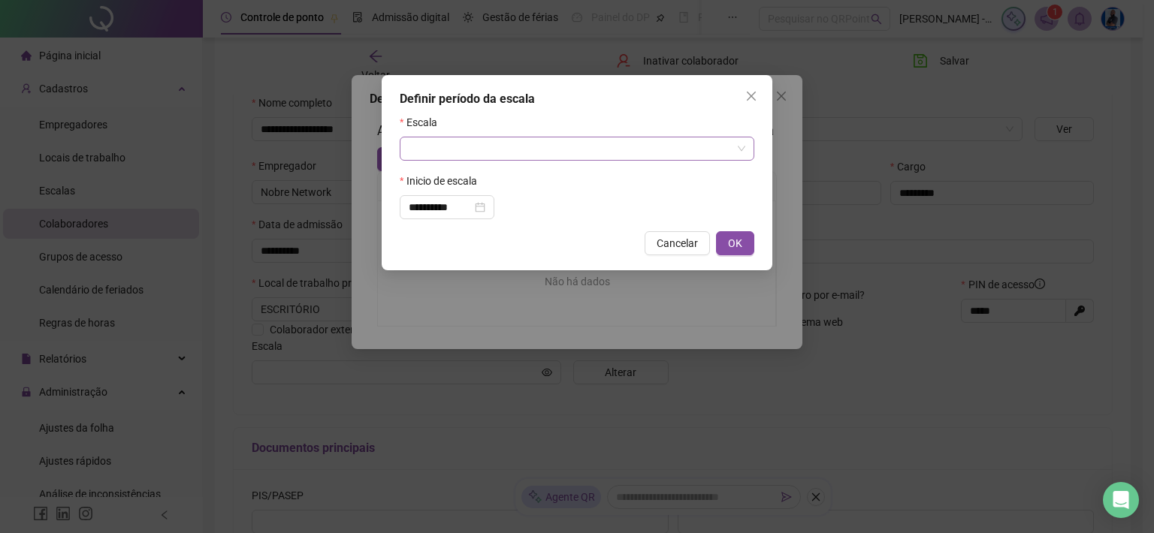
click at [431, 146] on input "search" at bounding box center [570, 148] width 323 height 23
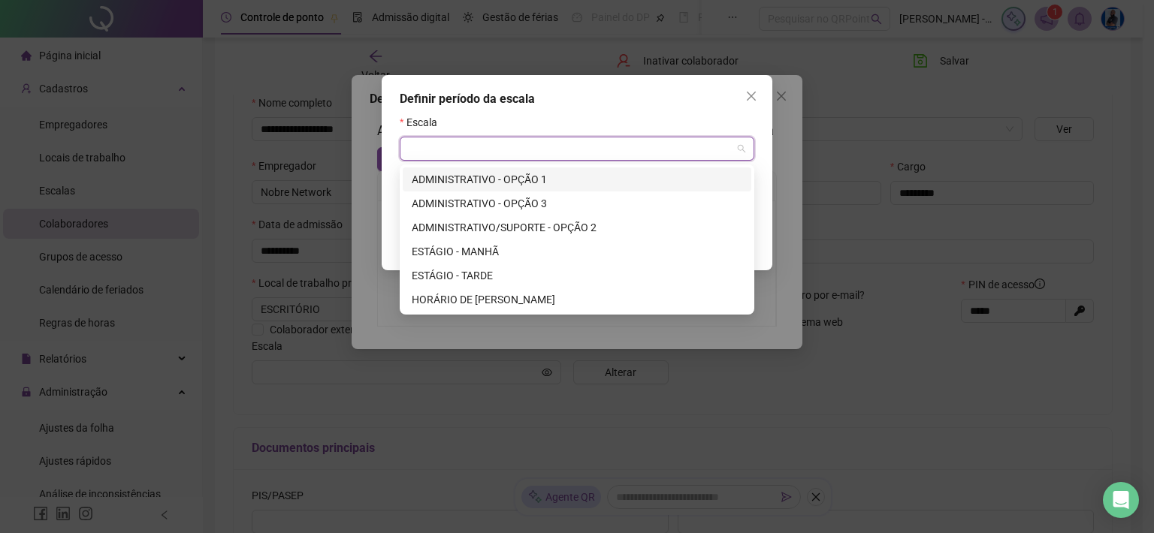
click at [454, 184] on div "ADMINISTRATIVO - OPÇÃO 1" at bounding box center [577, 179] width 331 height 17
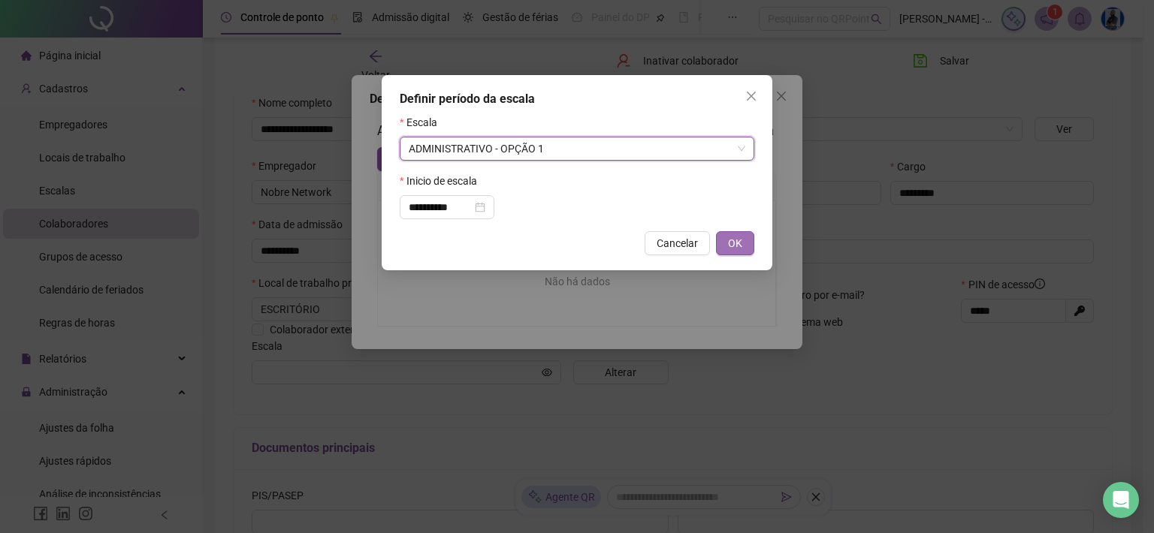
click at [723, 246] on button "OK" at bounding box center [735, 243] width 38 height 24
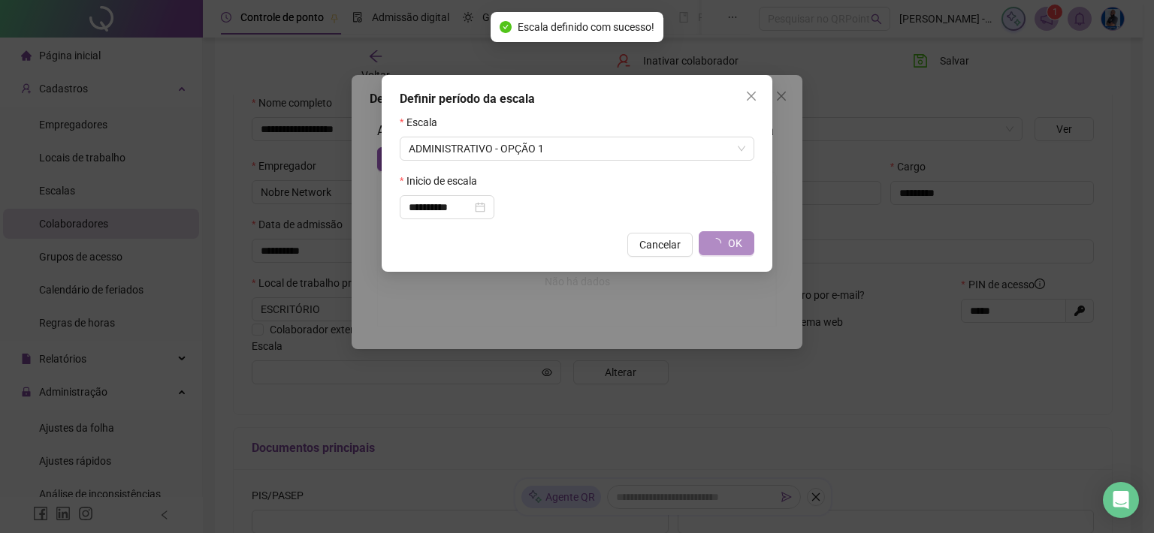
type input "**********"
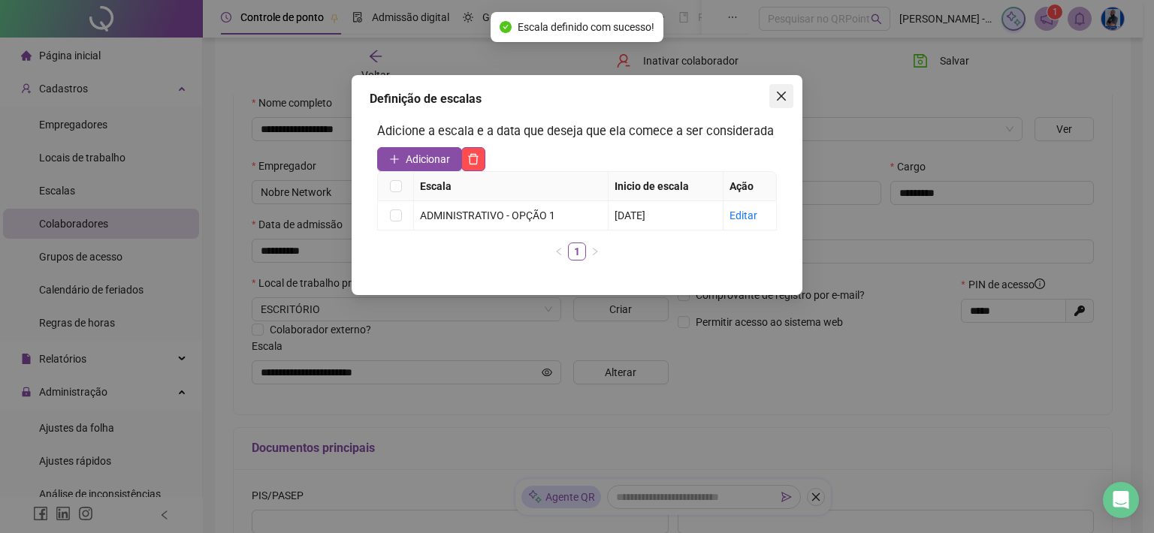
click at [790, 104] on button "Close" at bounding box center [781, 96] width 24 height 24
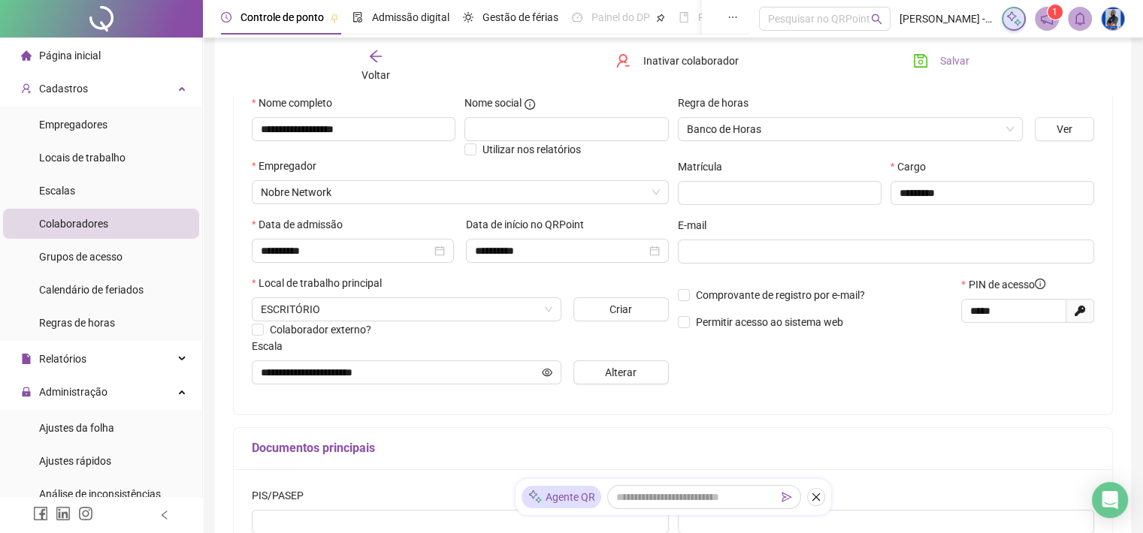
click at [942, 62] on span "Salvar" at bounding box center [954, 61] width 29 height 17
